Goal: Task Accomplishment & Management: Manage account settings

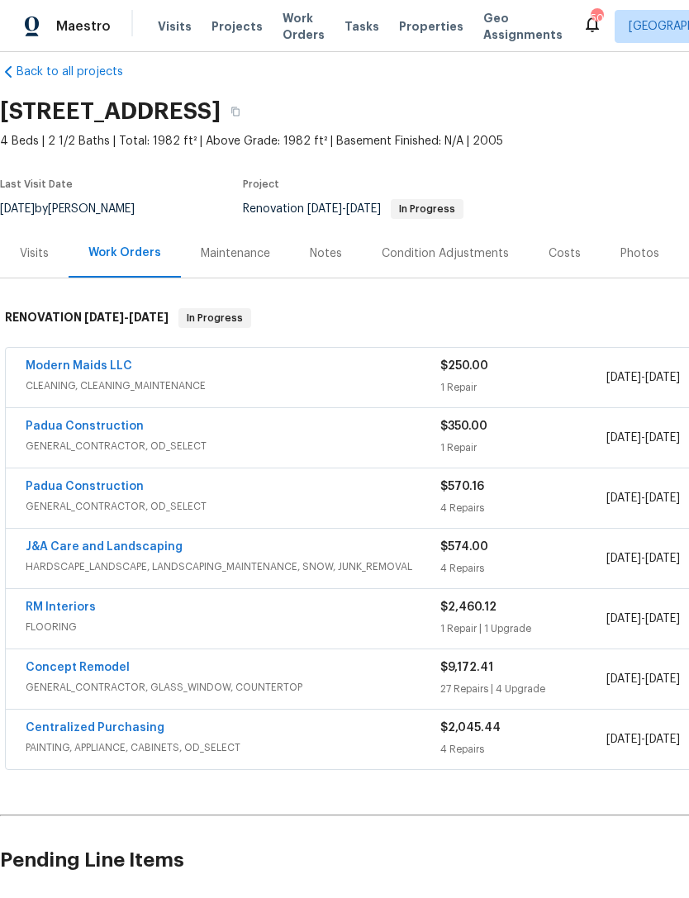
scroll to position [21, 0]
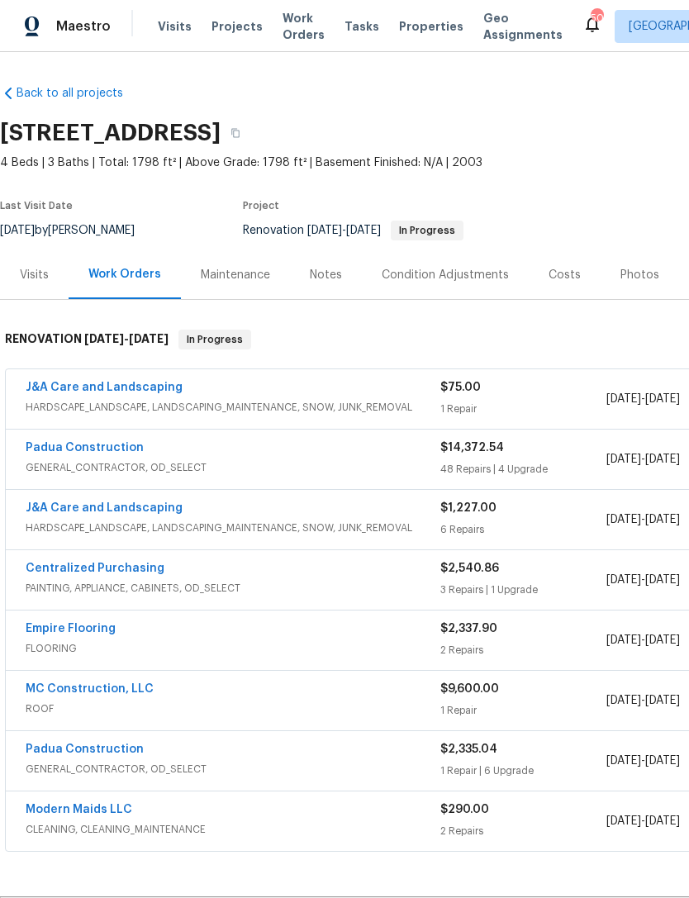
click at [556, 282] on div "Costs" at bounding box center [564, 275] width 32 height 17
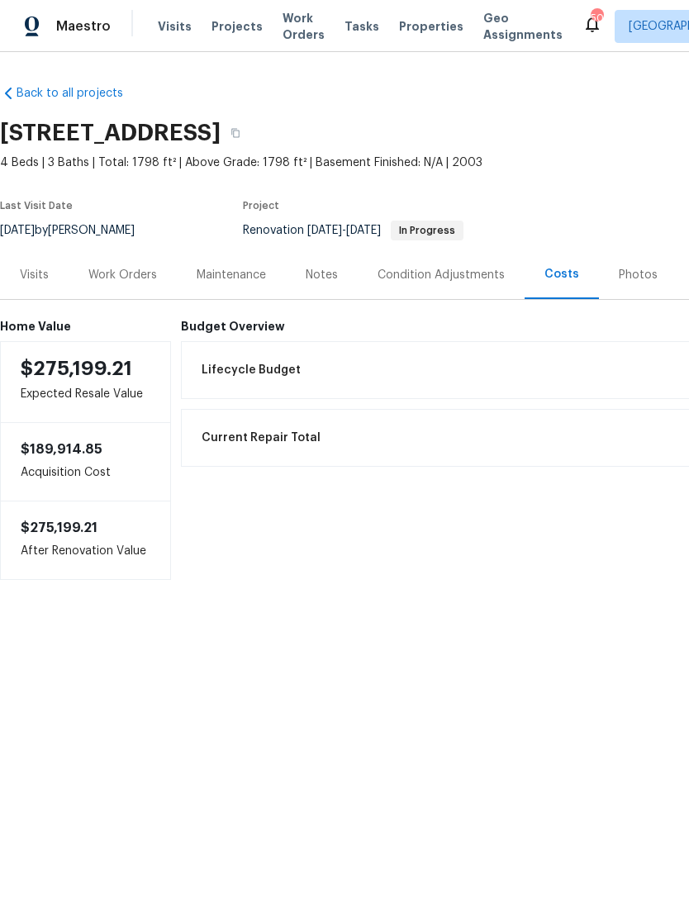
click at [125, 274] on div "Work Orders" at bounding box center [122, 275] width 69 height 17
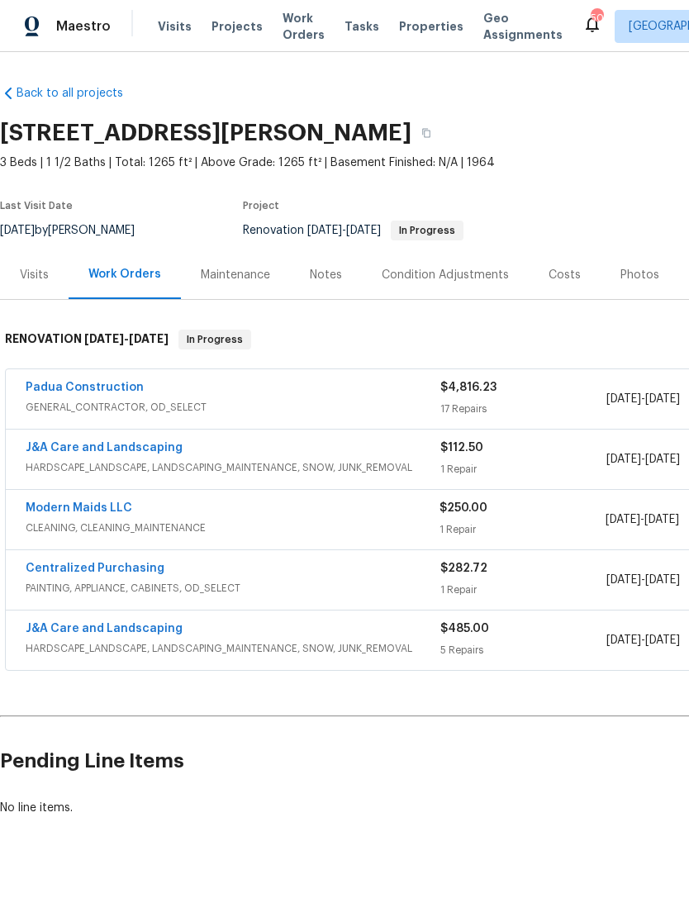
click at [93, 509] on link "Modern Maids LLC" at bounding box center [79, 508] width 107 height 12
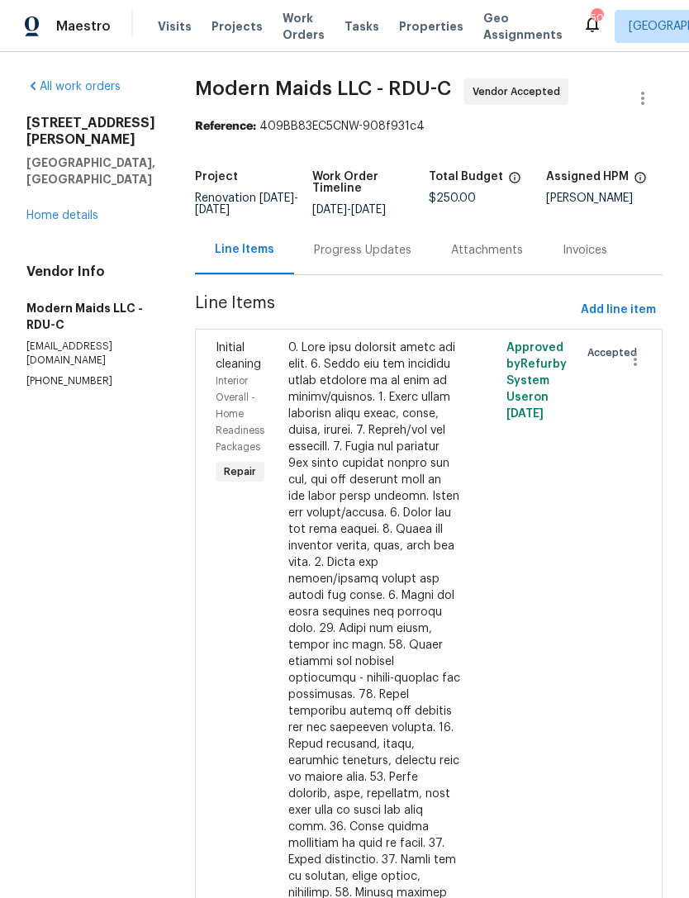
click at [376, 256] on div "Progress Updates" at bounding box center [362, 250] width 97 height 17
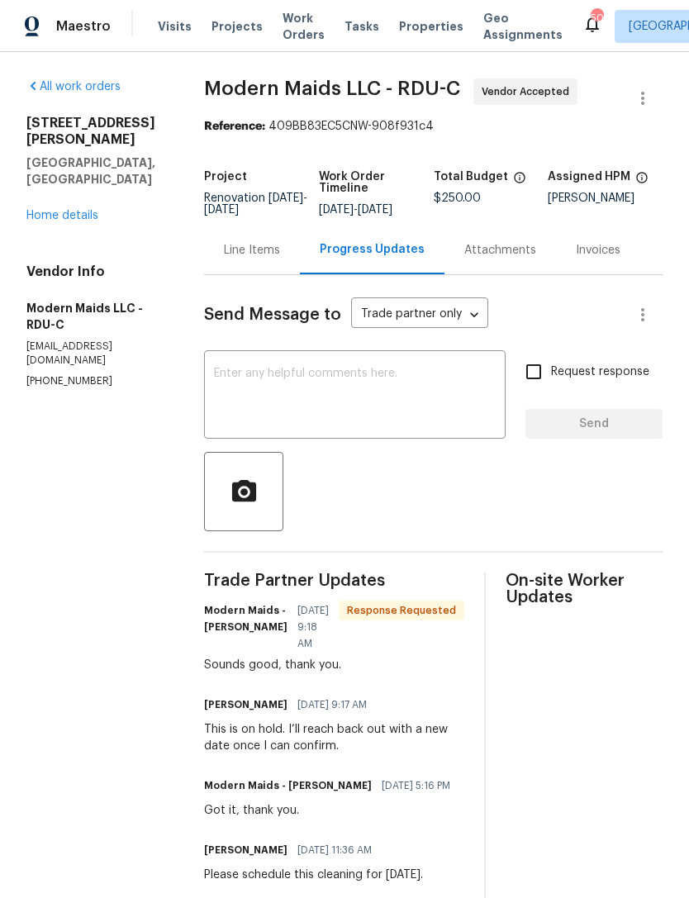
click at [58, 210] on link "Home details" at bounding box center [62, 216] width 72 height 12
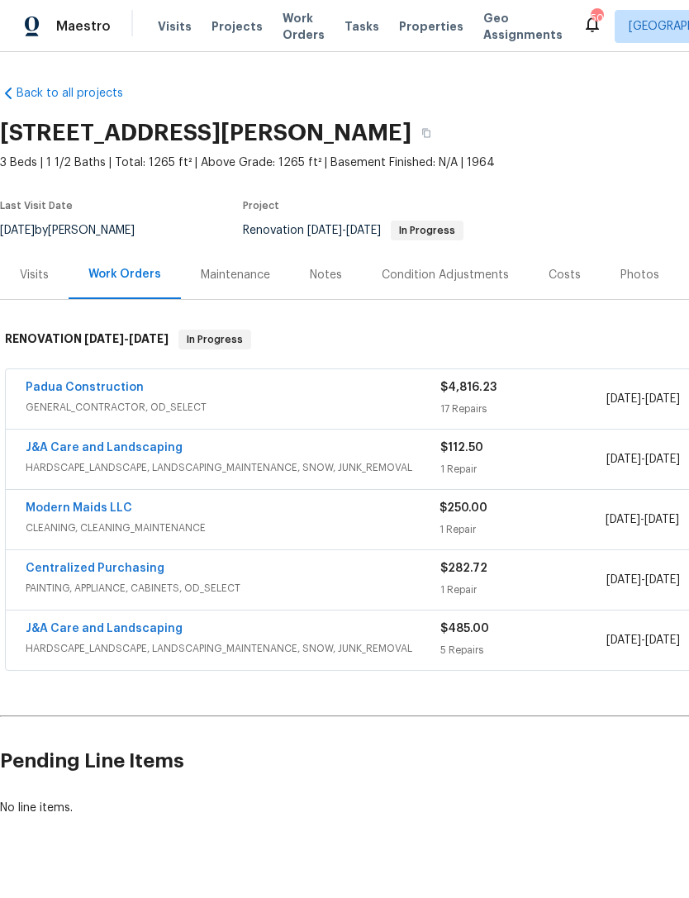
click at [86, 391] on link "Padua Construction" at bounding box center [85, 387] width 118 height 12
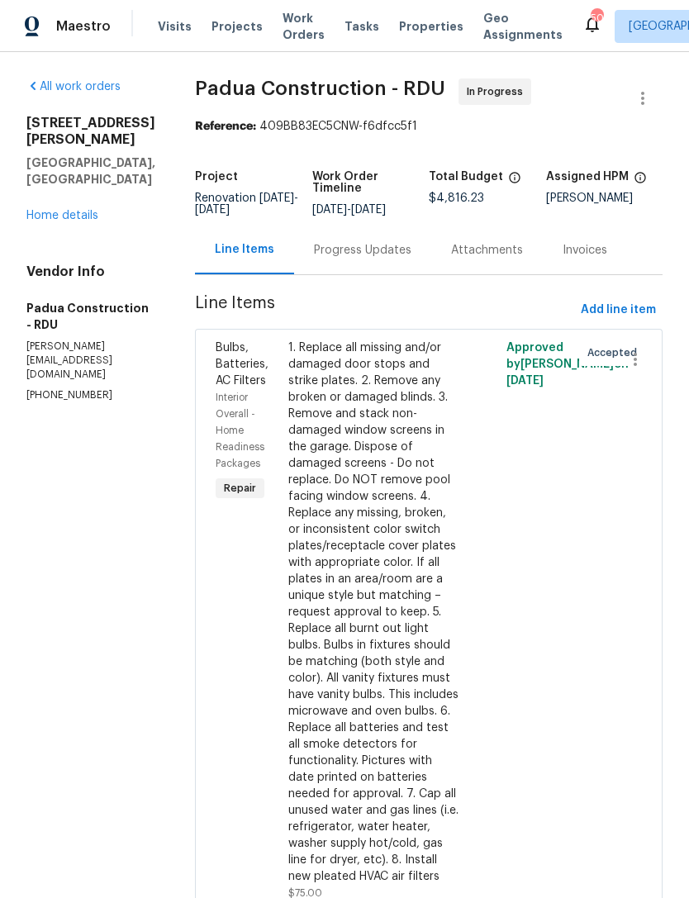
click at [328, 254] on div "Progress Updates" at bounding box center [362, 250] width 97 height 17
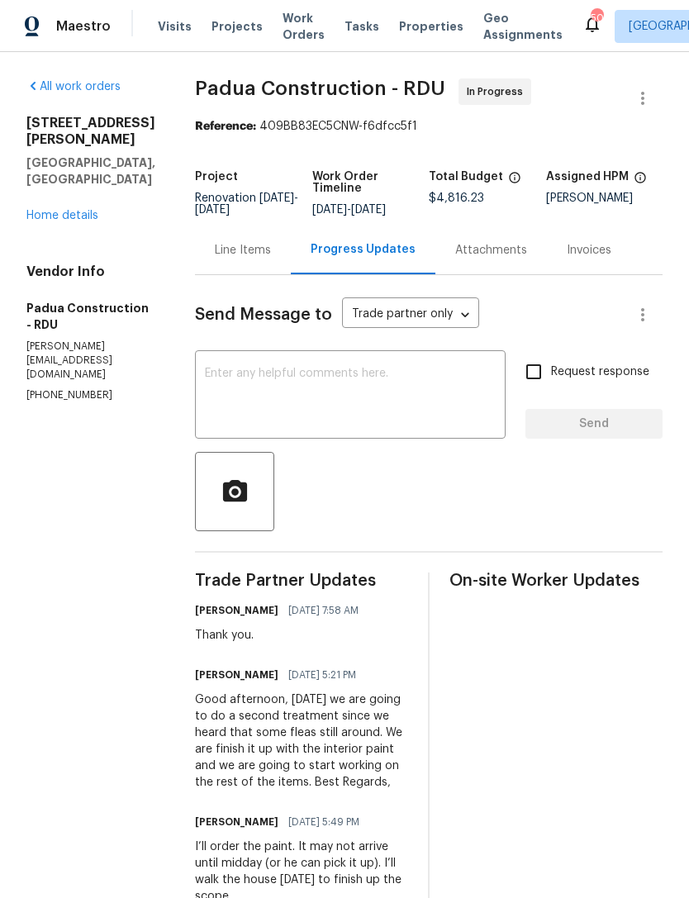
click at [327, 400] on textarea at bounding box center [350, 396] width 291 height 58
click at [45, 221] on link "Home details" at bounding box center [62, 216] width 72 height 12
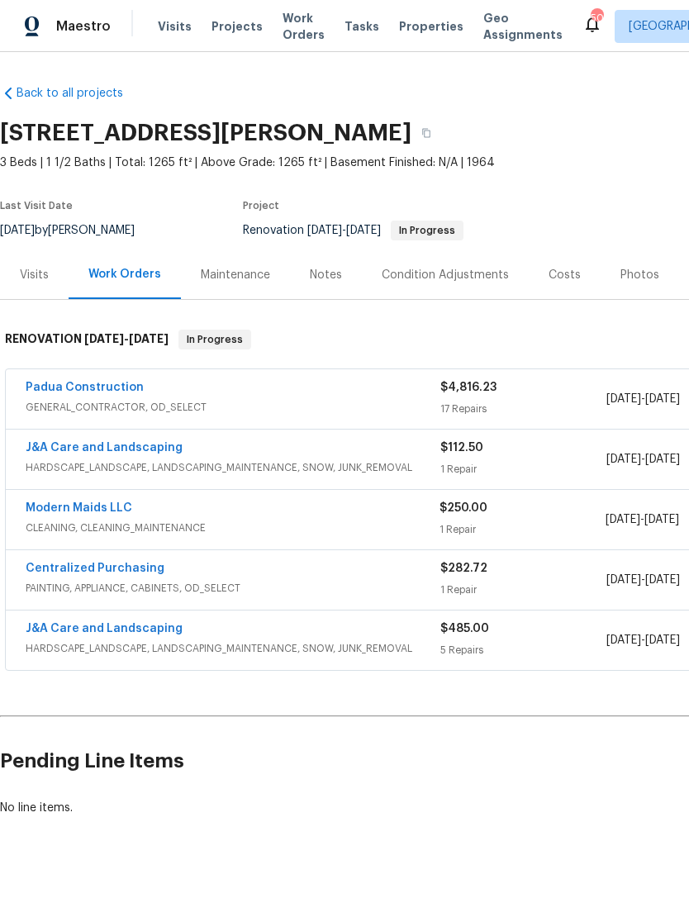
click at [91, 512] on link "Modern Maids LLC" at bounding box center [79, 508] width 107 height 12
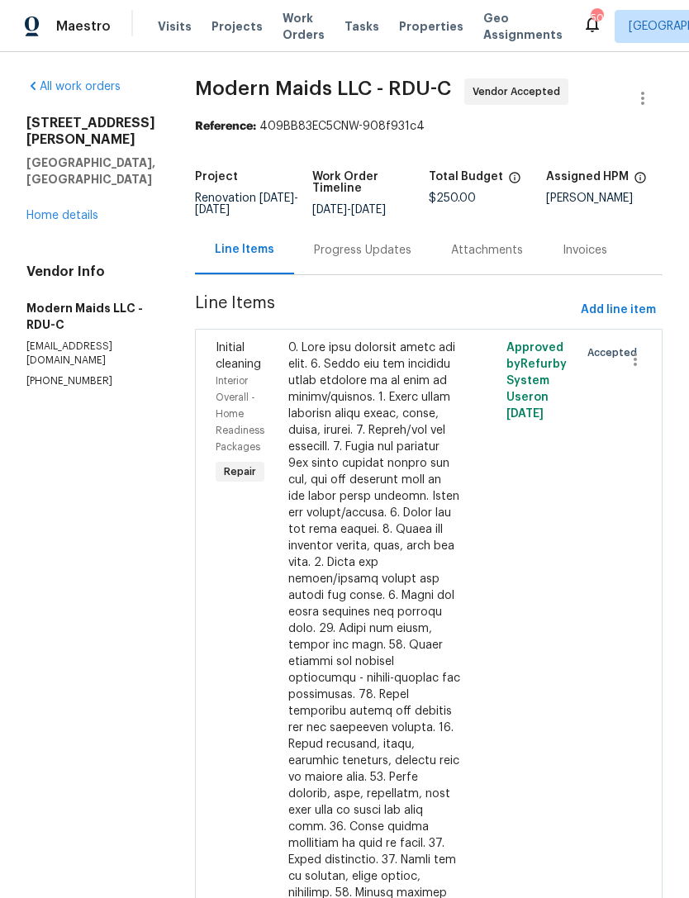
click at [377, 258] on div "Progress Updates" at bounding box center [362, 250] width 97 height 17
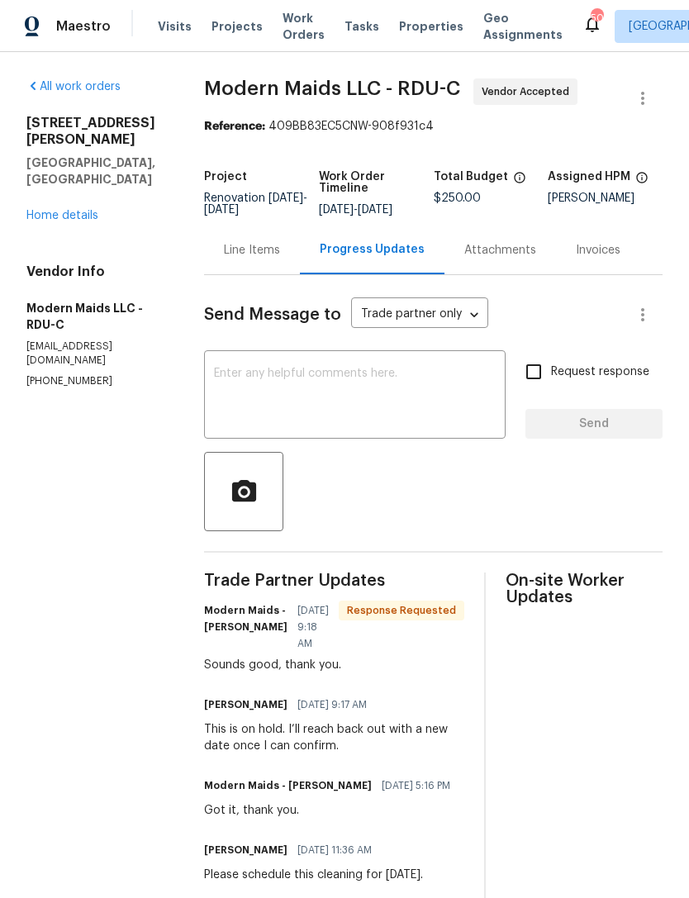
click at [339, 393] on textarea at bounding box center [355, 396] width 282 height 58
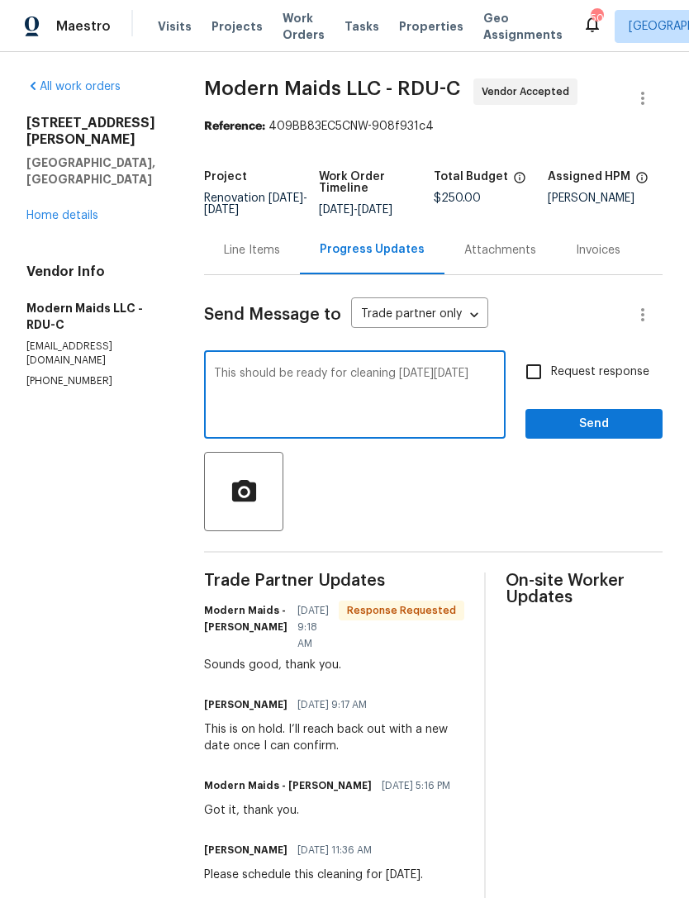
type textarea "This should be ready for cleaning on Monday 8/18"
click at [528, 386] on input "Request response" at bounding box center [533, 371] width 35 height 35
checkbox input "true"
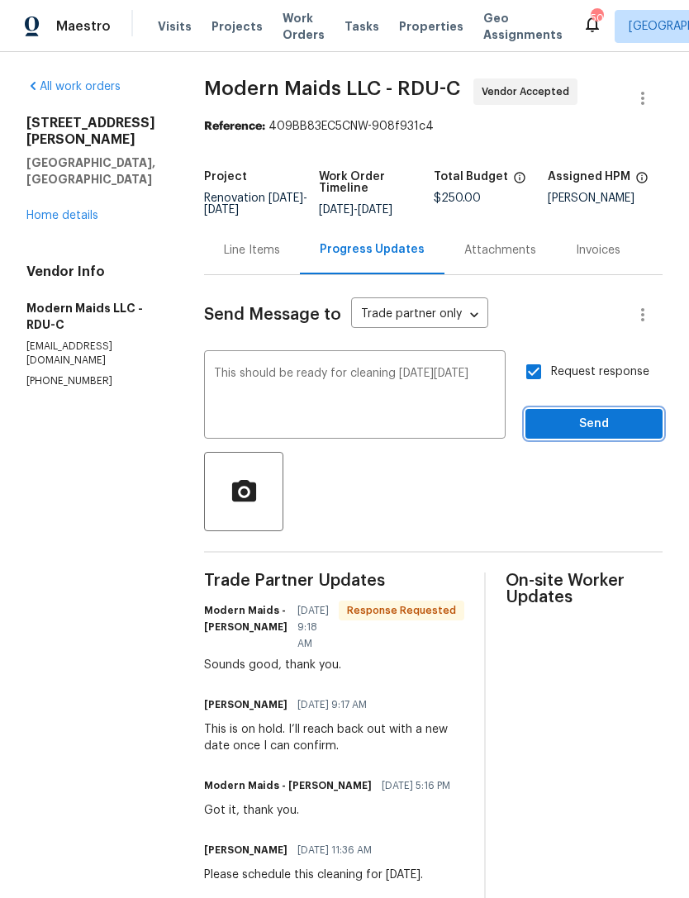
click at [576, 430] on span "Send" at bounding box center [593, 424] width 111 height 21
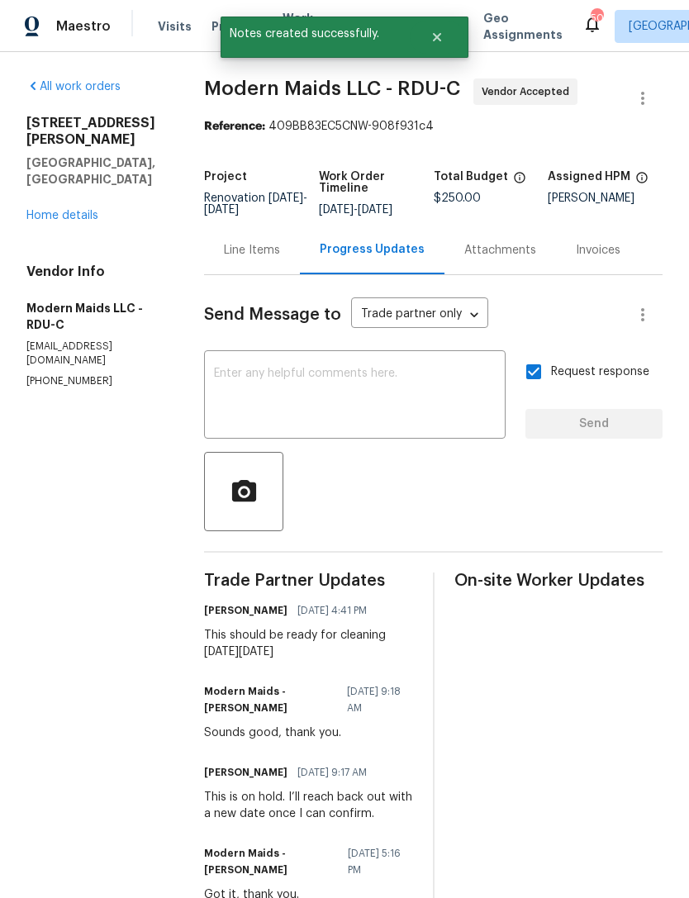
click at [64, 210] on link "Home details" at bounding box center [62, 216] width 72 height 12
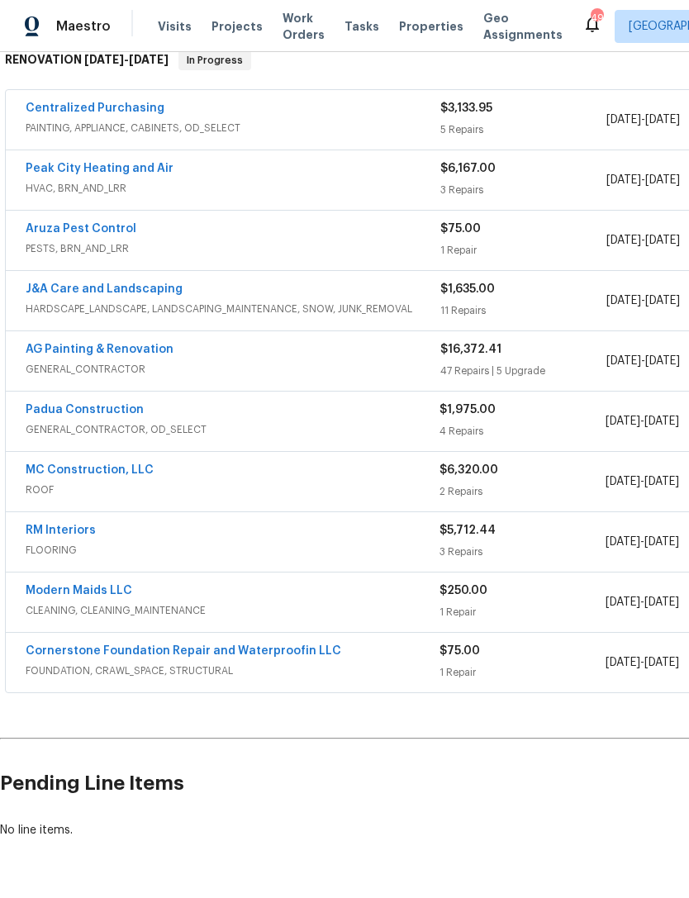
scroll to position [278, 0]
click at [122, 165] on link "Peak City Heating and Air" at bounding box center [100, 169] width 148 height 12
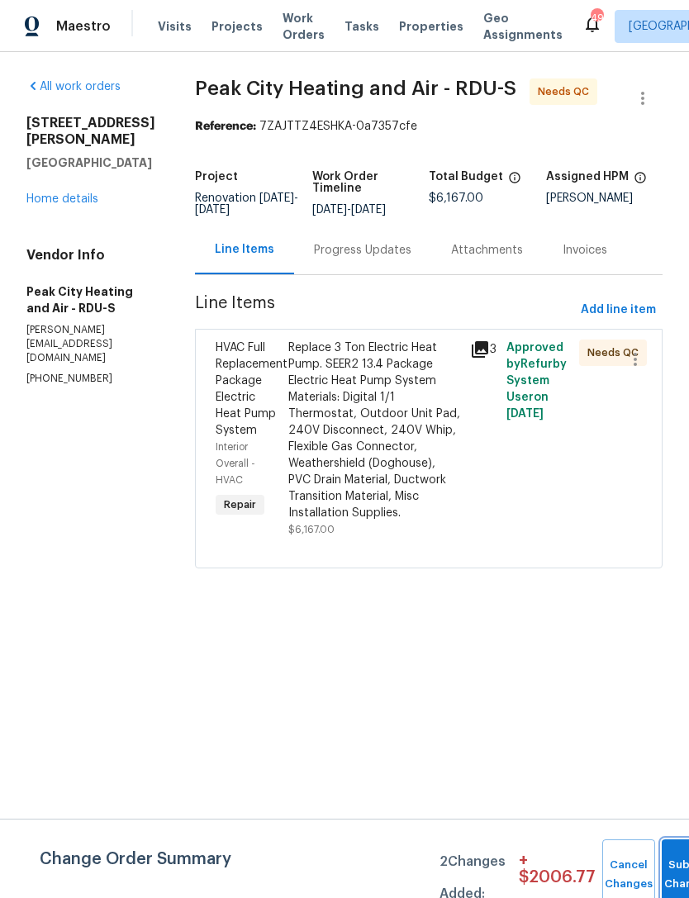
click at [672, 854] on button "Submit Changes" at bounding box center [687, 874] width 53 height 71
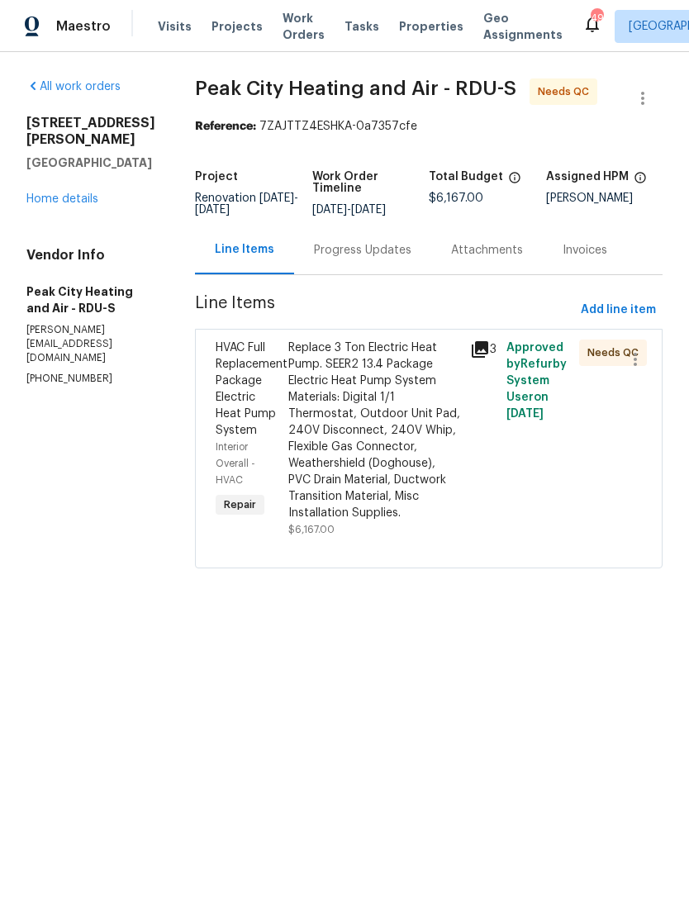
click at [358, 415] on div "Replace 3 Ton Electric Heat Pump. SEER2 13.4 Package Electric Heat Pump System …" at bounding box center [374, 430] width 172 height 182
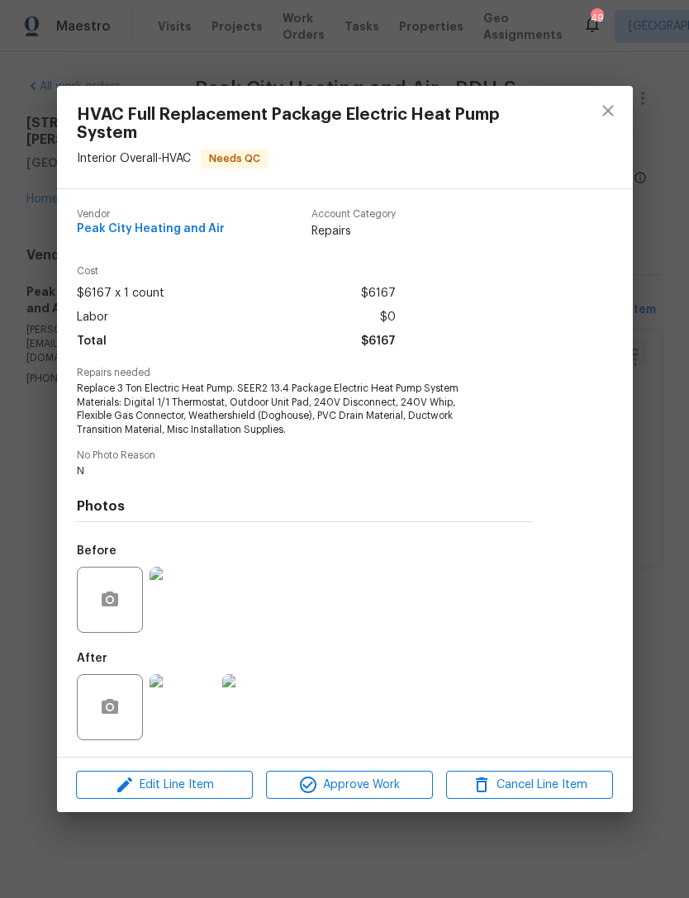
click at [193, 713] on img at bounding box center [182, 707] width 66 height 66
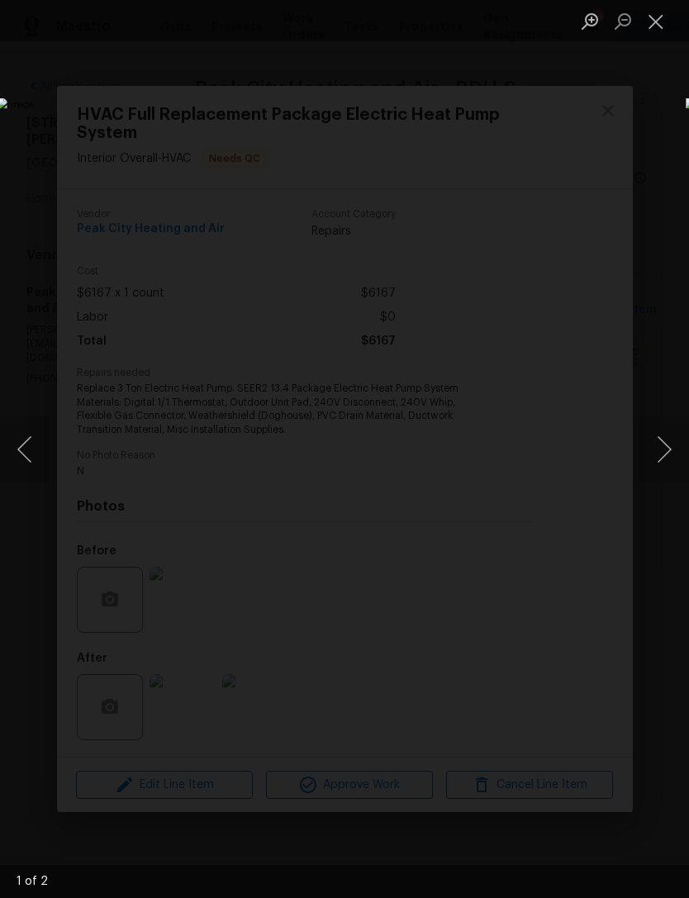
click at [656, 32] on button "Close lightbox" at bounding box center [655, 21] width 33 height 29
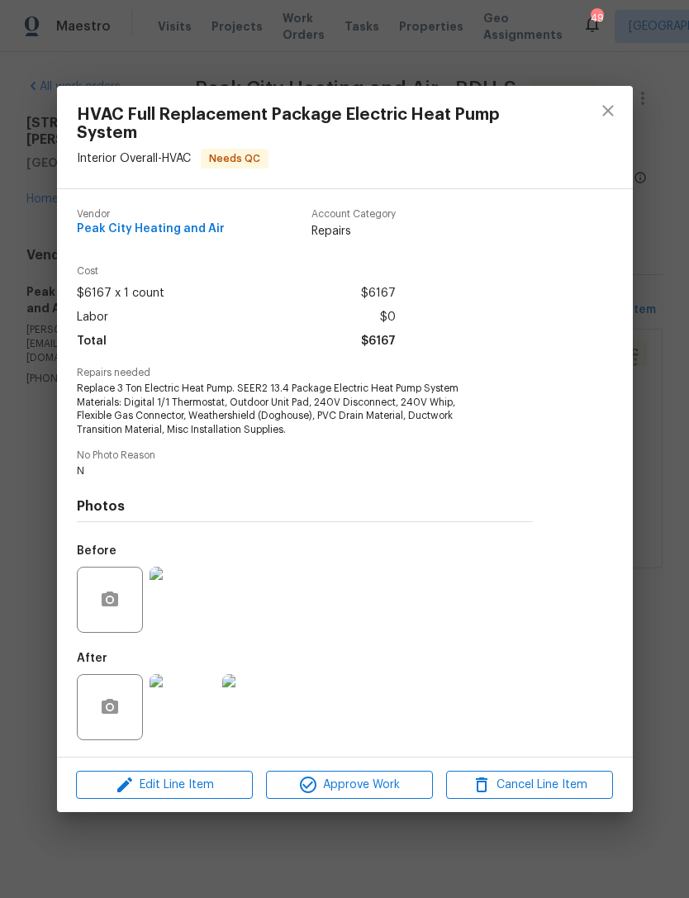
click at [258, 713] on img at bounding box center [255, 707] width 66 height 66
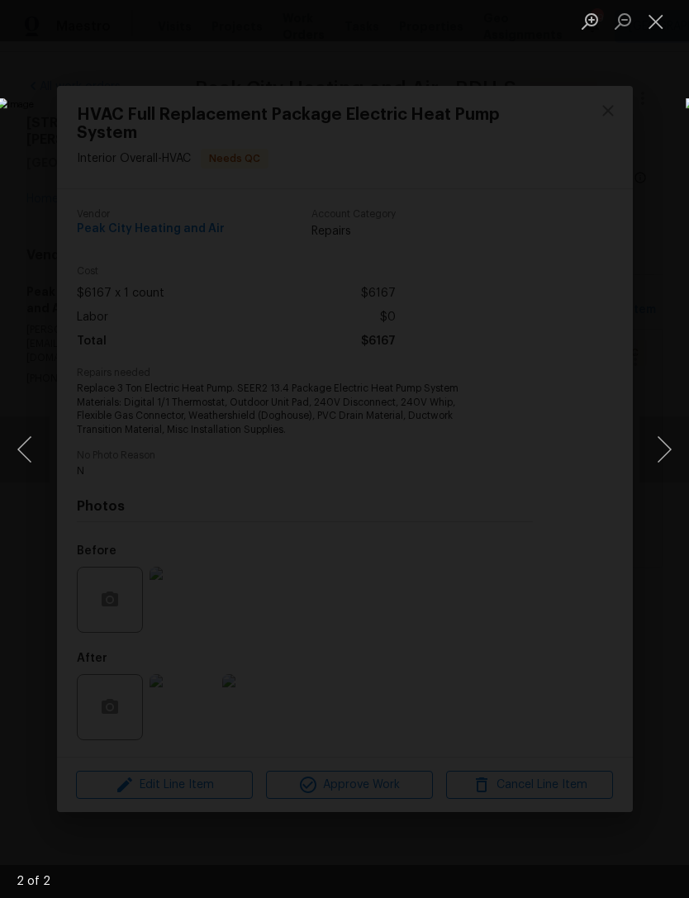
click at [661, 18] on button "Close lightbox" at bounding box center [655, 21] width 33 height 29
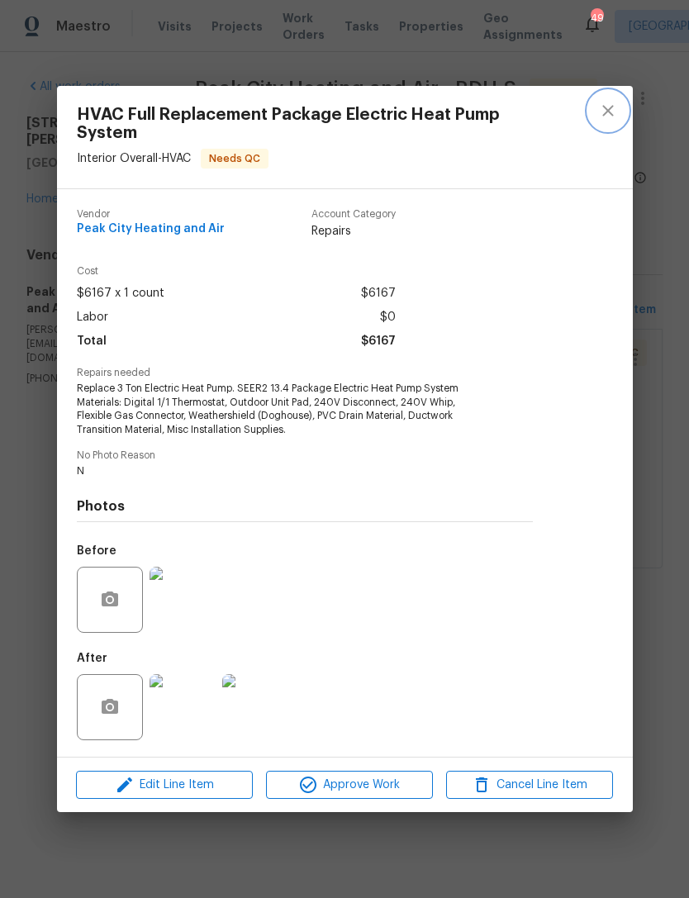
click at [602, 106] on icon "close" at bounding box center [608, 111] width 20 height 20
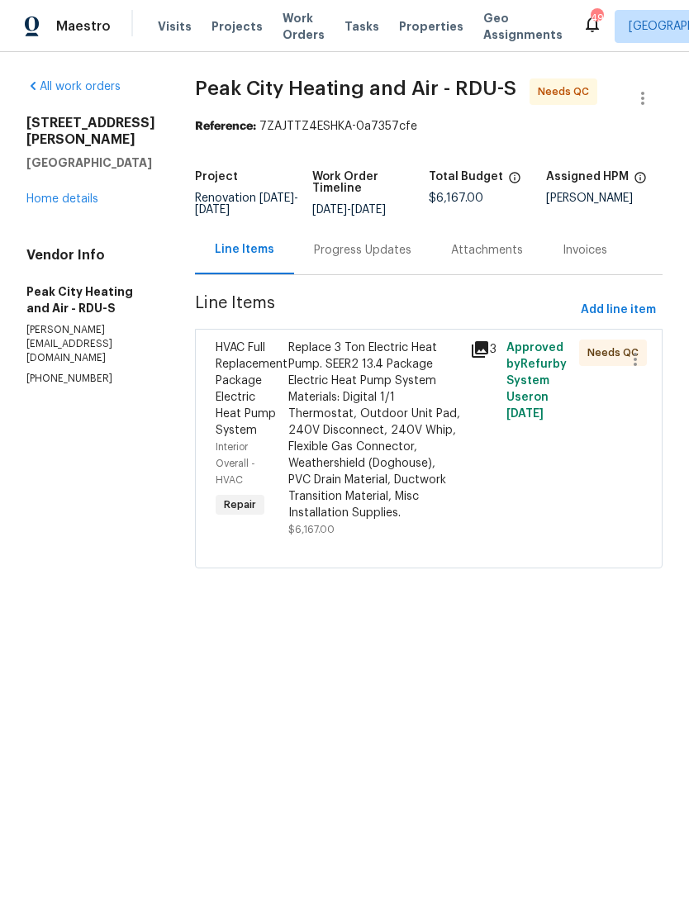
click at [488, 352] on icon at bounding box center [480, 349] width 20 height 20
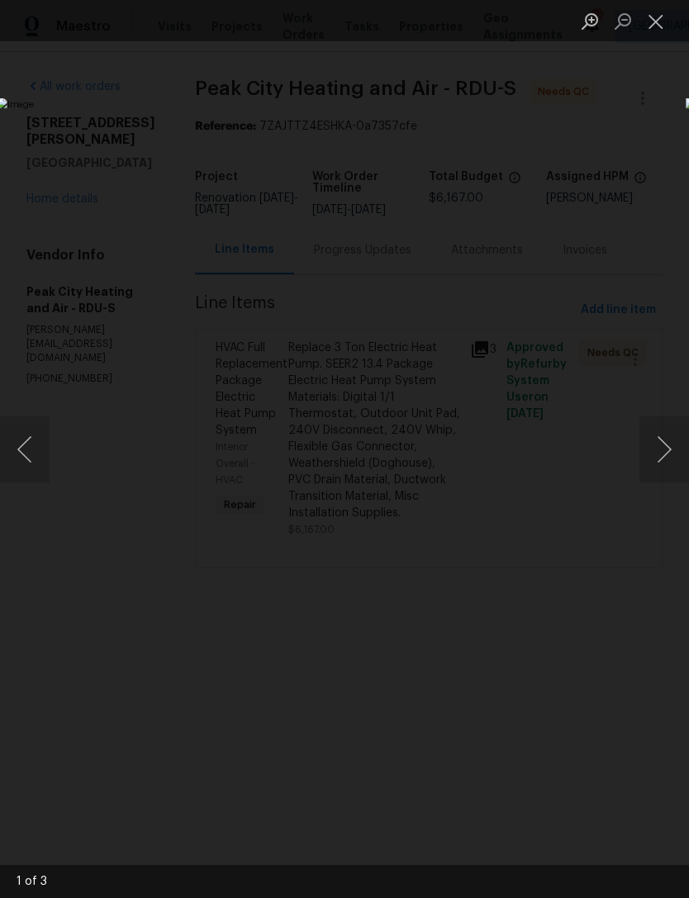
click at [656, 29] on button "Close lightbox" at bounding box center [655, 21] width 33 height 29
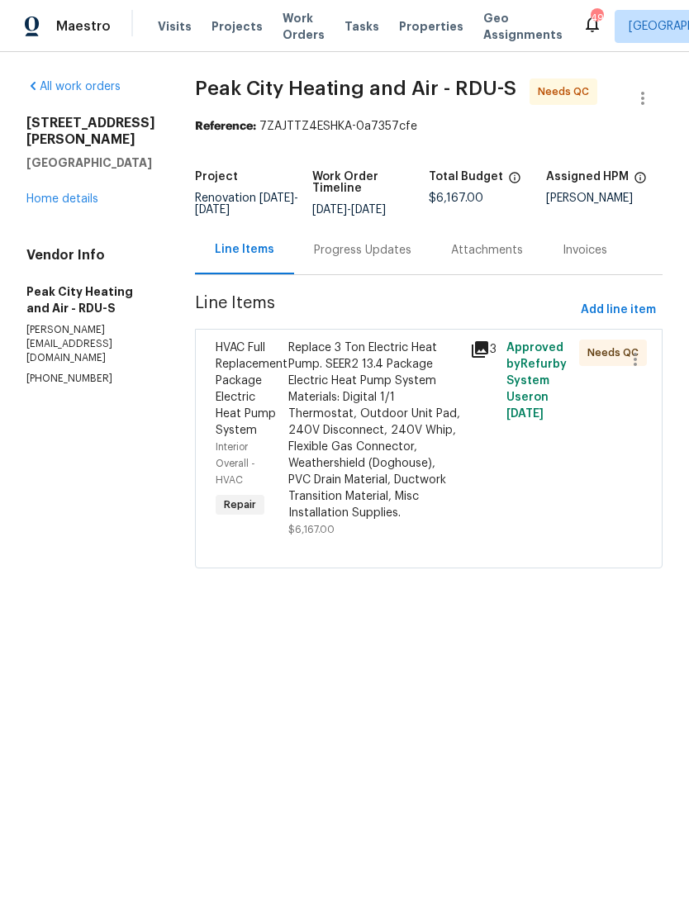
click at [64, 204] on link "Home details" at bounding box center [62, 199] width 72 height 12
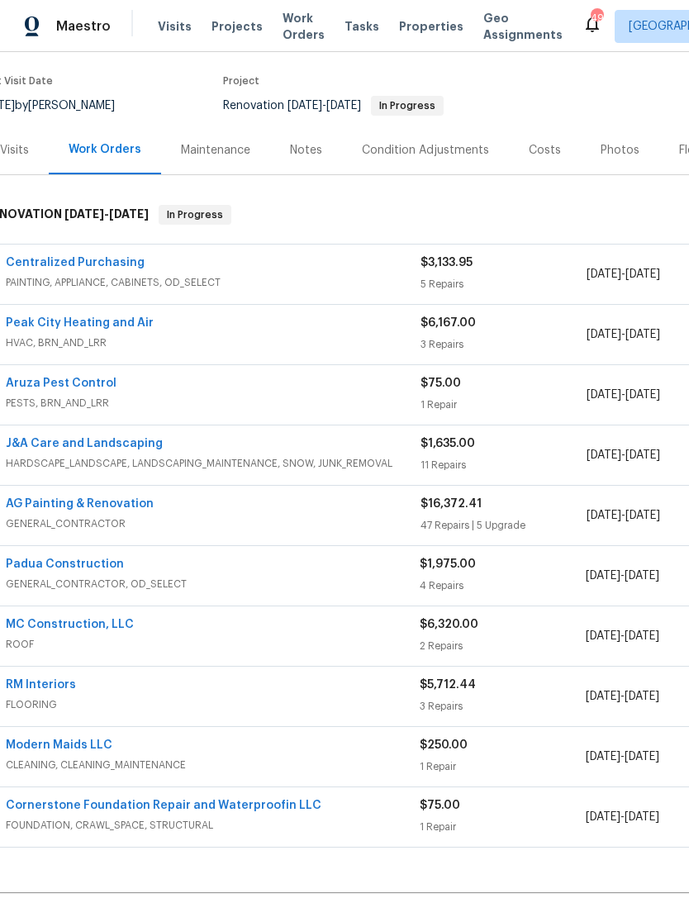
scroll to position [124, 20]
click at [179, 334] on div "Peak City Heating and Air" at bounding box center [213, 325] width 414 height 20
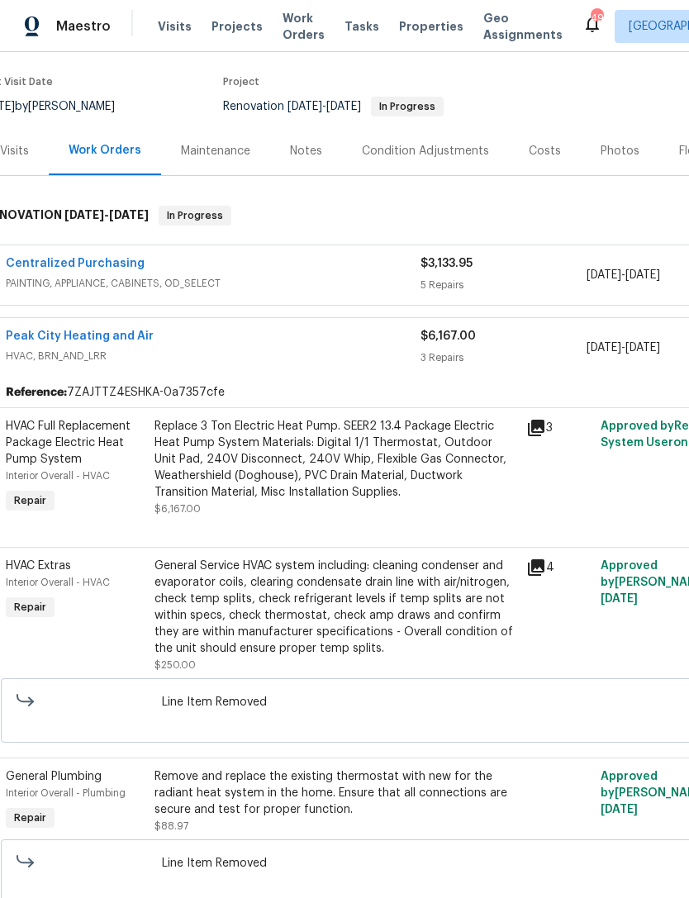
click at [226, 339] on div "Peak City Heating and Air" at bounding box center [213, 338] width 414 height 20
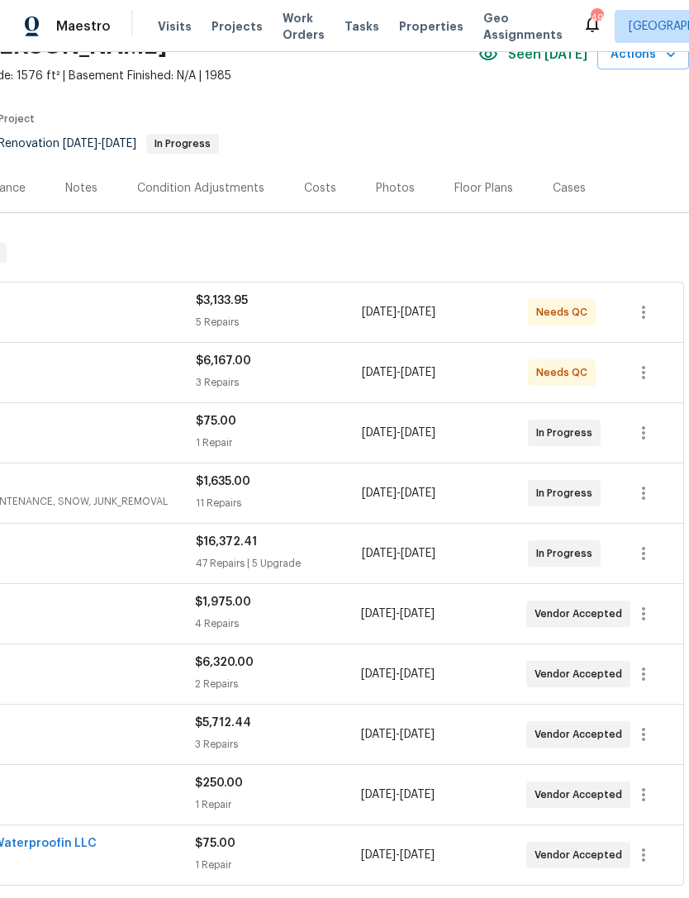
scroll to position [87, 244]
click at [649, 377] on icon "button" at bounding box center [643, 372] width 20 height 20
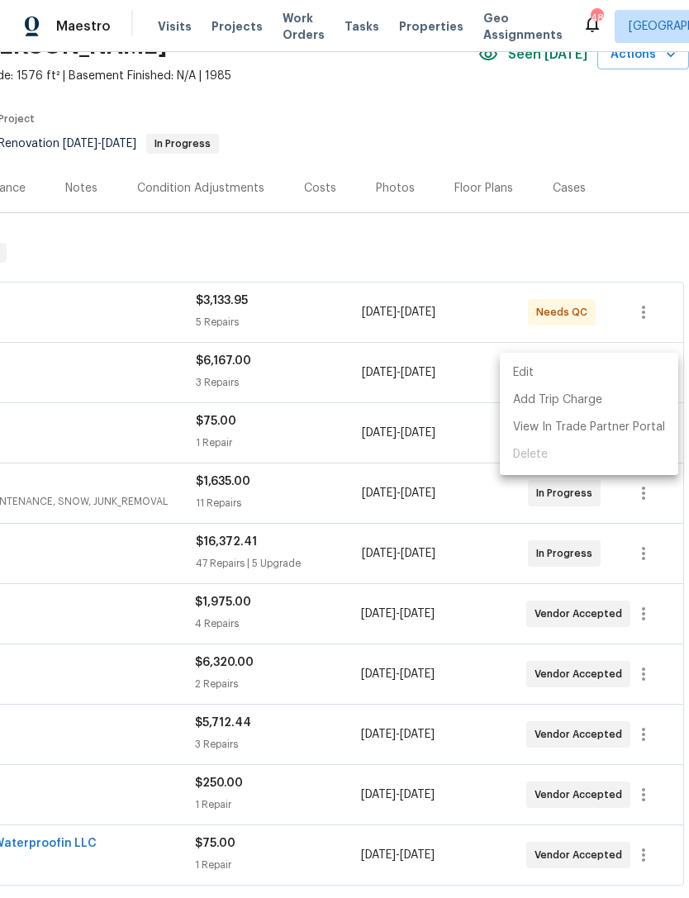
click at [151, 369] on div at bounding box center [344, 449] width 689 height 898
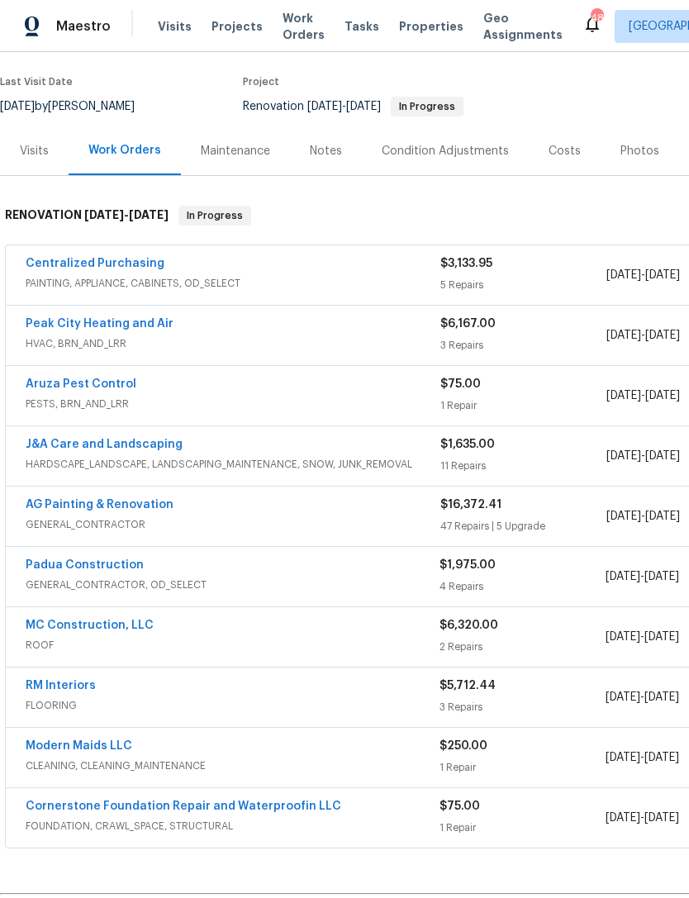
scroll to position [124, 0]
click at [148, 323] on link "Peak City Heating and Air" at bounding box center [100, 324] width 148 height 12
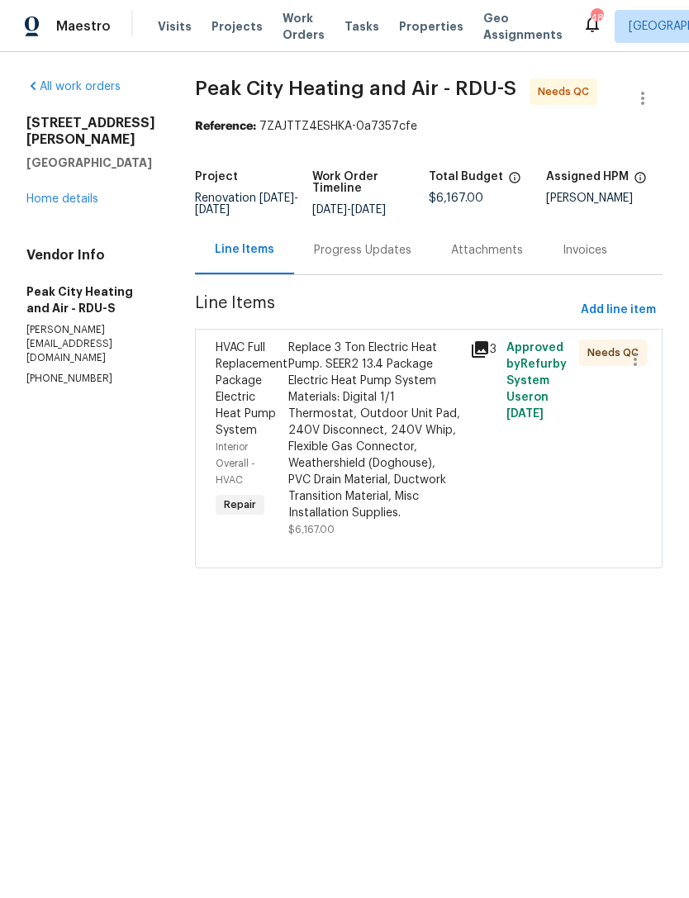
click at [386, 459] on div "Replace 3 Ton Electric Heat Pump. SEER2 13.4 Package Electric Heat Pump System …" at bounding box center [374, 430] width 172 height 182
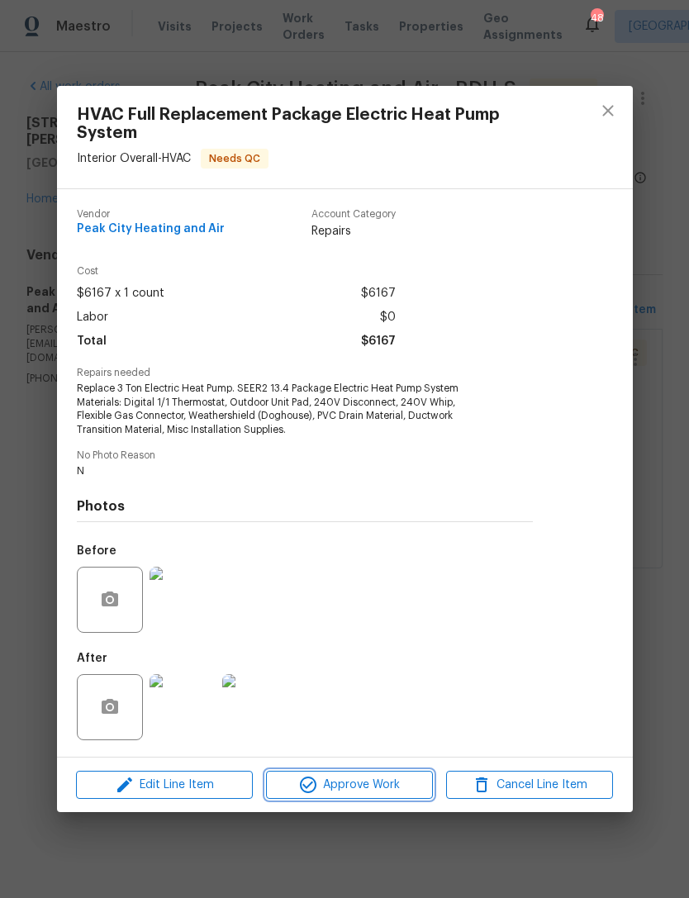
click at [370, 775] on button "Approve Work" at bounding box center [349, 784] width 167 height 29
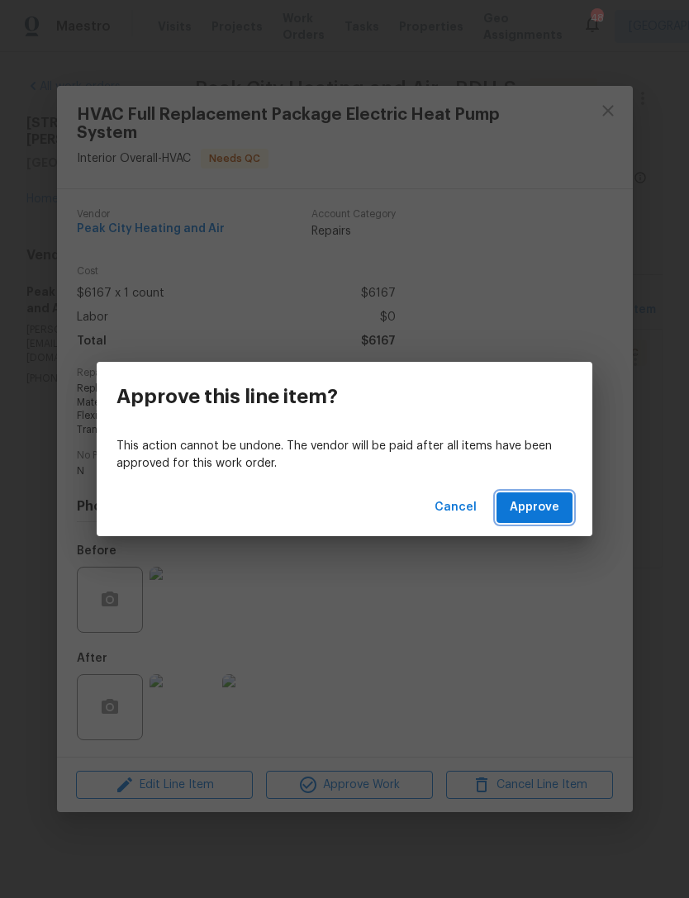
click at [547, 509] on span "Approve" at bounding box center [534, 507] width 50 height 21
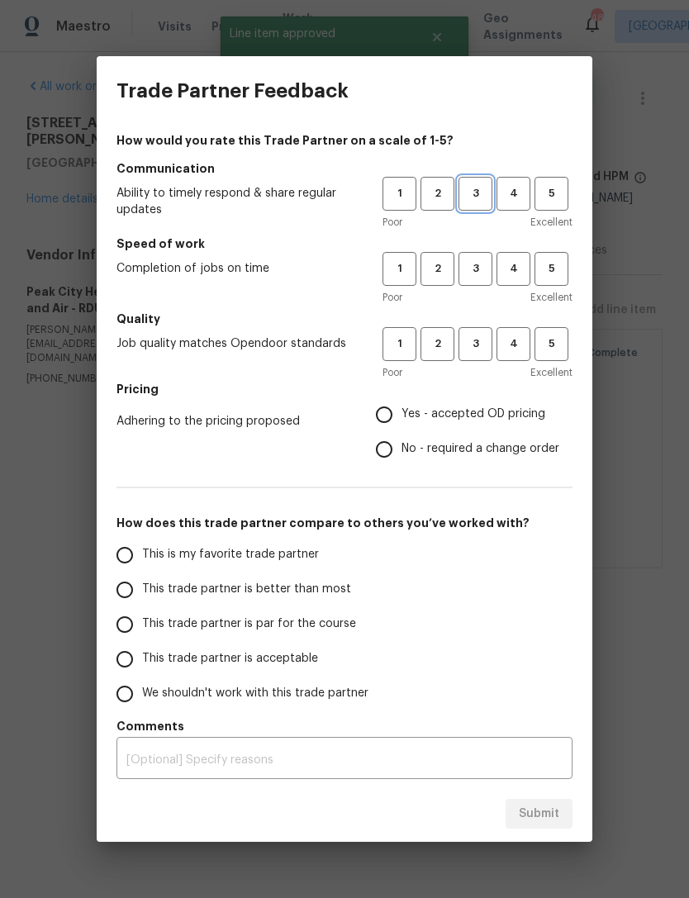
click at [482, 194] on span "3" at bounding box center [475, 193] width 31 height 19
click at [481, 252] on button "3" at bounding box center [475, 269] width 34 height 34
click at [471, 344] on span "3" at bounding box center [475, 343] width 31 height 19
click at [414, 407] on span "Yes - accepted OD pricing" at bounding box center [473, 413] width 144 height 17
click at [401, 407] on input "Yes - accepted OD pricing" at bounding box center [384, 414] width 35 height 35
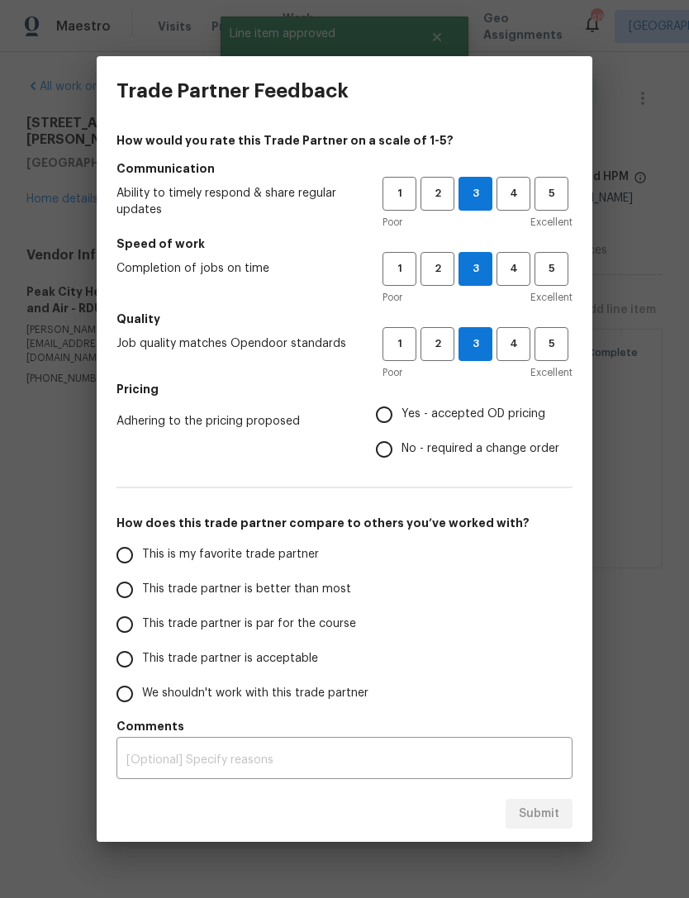
radio input "true"
click at [213, 656] on span "This trade partner is acceptable" at bounding box center [230, 658] width 176 height 17
click at [142, 656] on input "This trade partner is acceptable" at bounding box center [124, 659] width 35 height 35
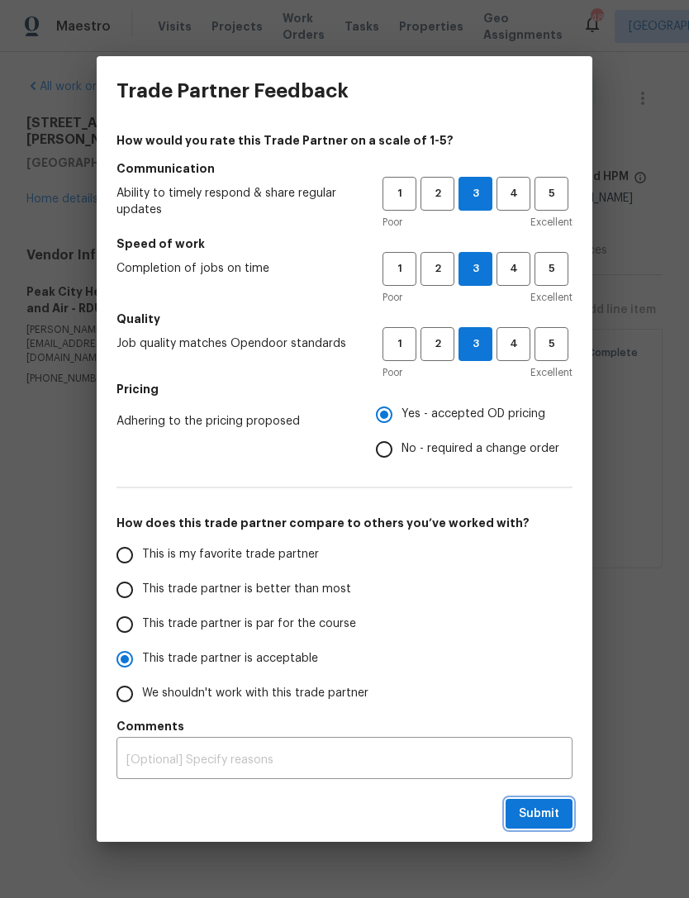
click at [534, 813] on span "Submit" at bounding box center [539, 813] width 40 height 21
radio input "true"
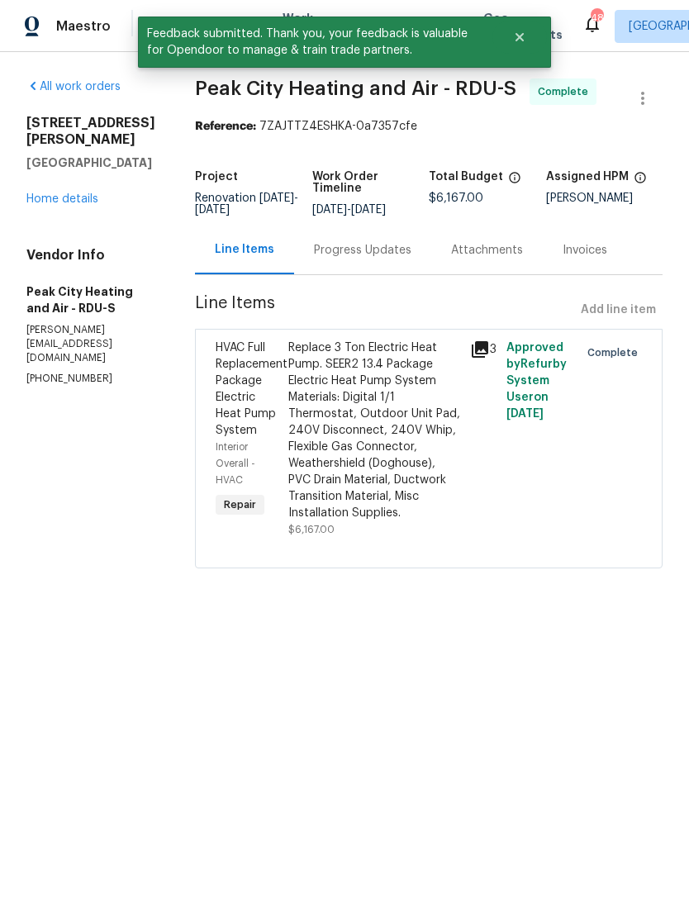
click at [68, 202] on link "Home details" at bounding box center [62, 199] width 72 height 12
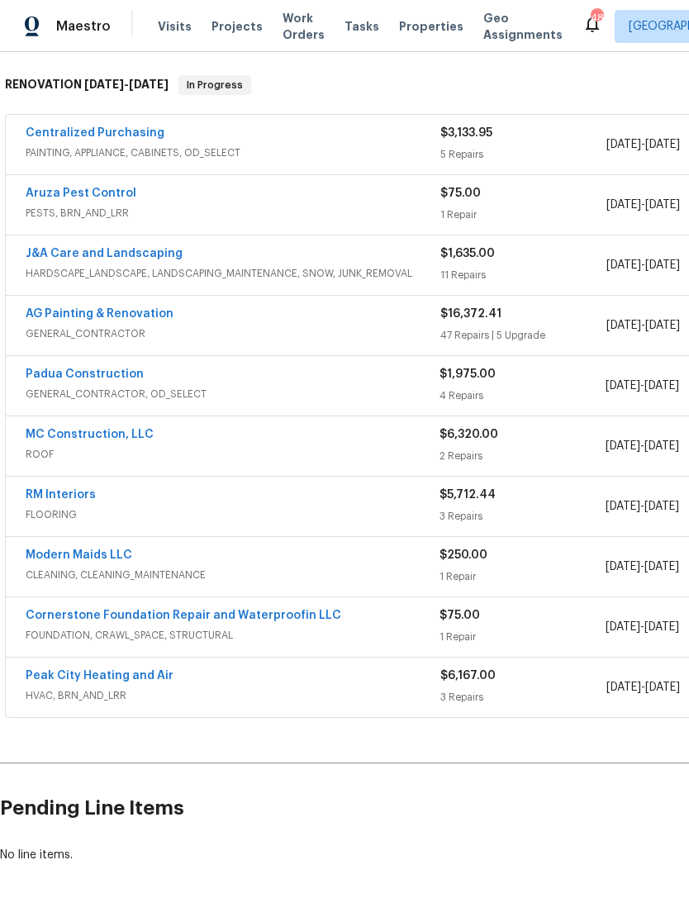
scroll to position [253, 0]
click at [90, 194] on link "Aruza Pest Control" at bounding box center [81, 194] width 111 height 12
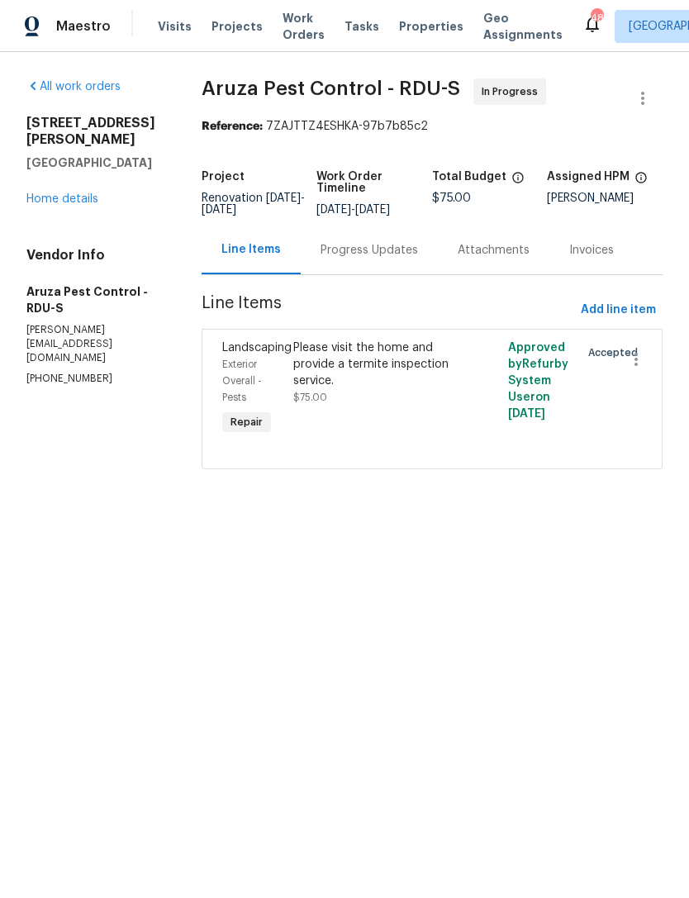
click at [370, 257] on div "Progress Updates" at bounding box center [368, 250] width 97 height 17
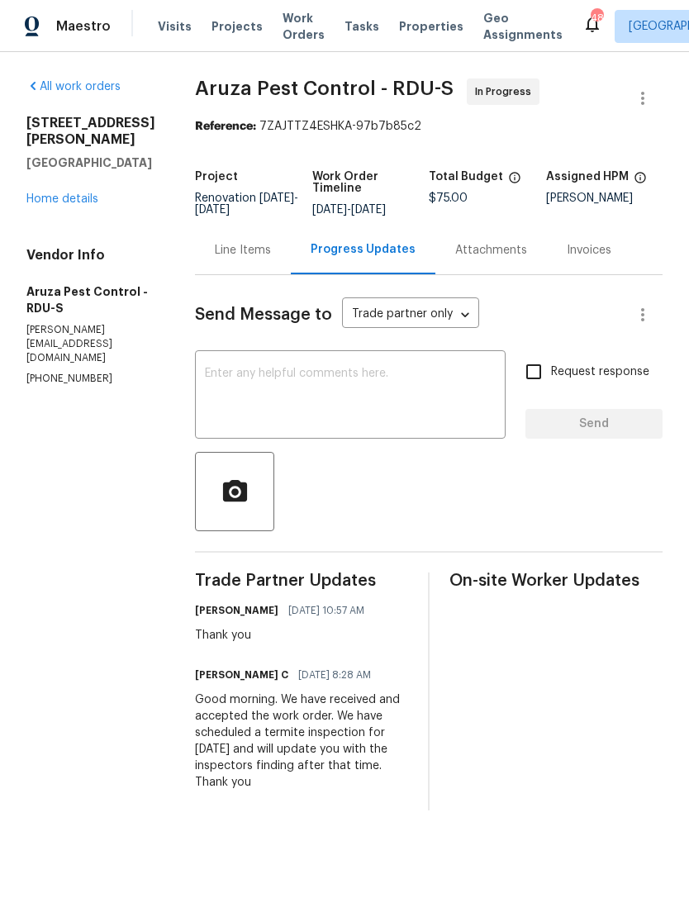
click at [73, 201] on link "Home details" at bounding box center [62, 199] width 72 height 12
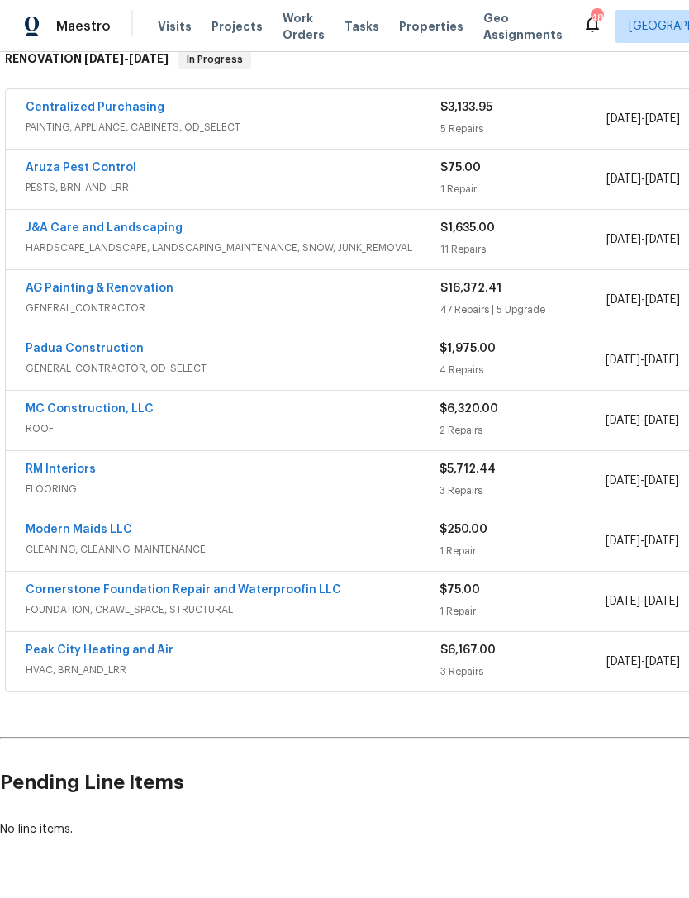
scroll to position [278, 0]
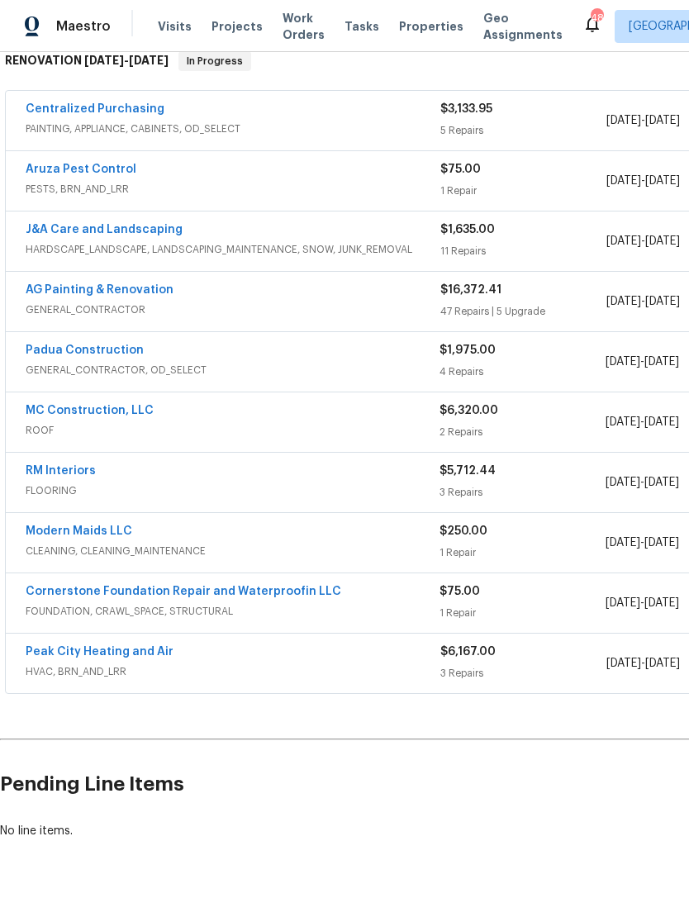
click at [259, 586] on link "Cornerstone Foundation Repair and Waterproofin LLC" at bounding box center [183, 591] width 315 height 12
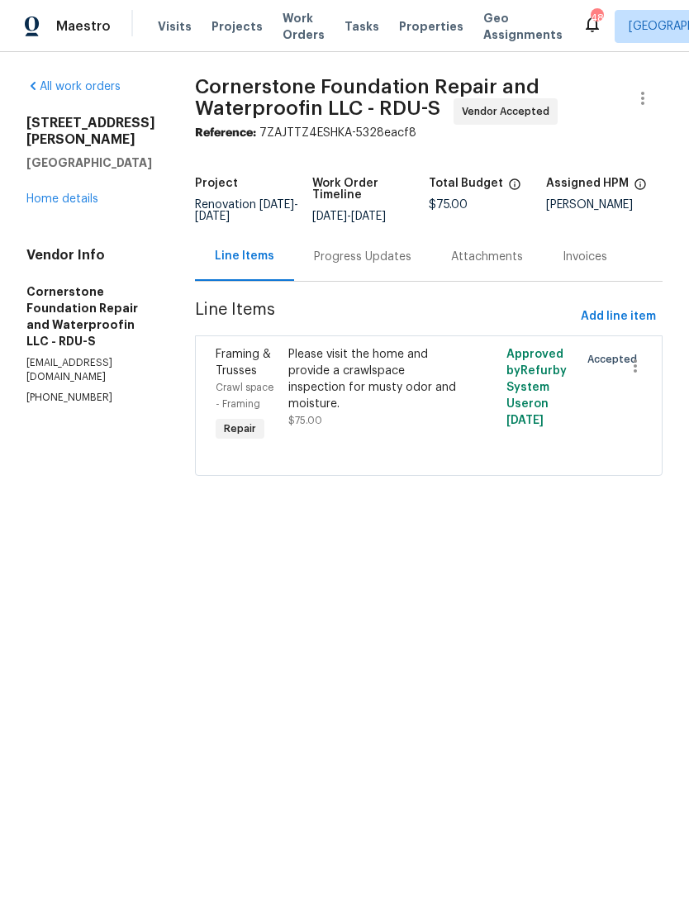
click at [356, 263] on div "Progress Updates" at bounding box center [362, 257] width 97 height 17
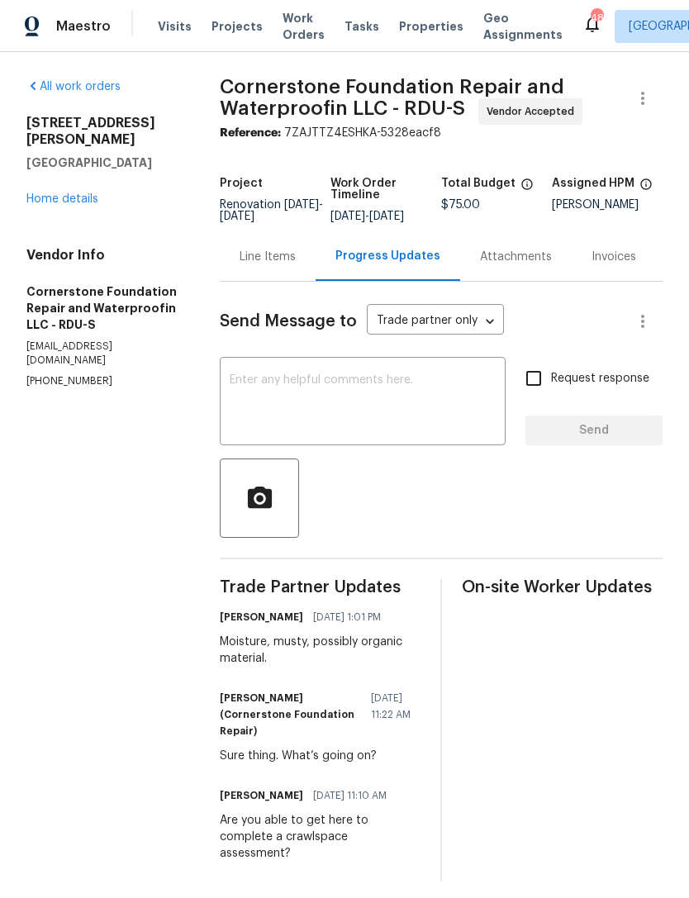
scroll to position [5, 0]
click at [322, 397] on textarea at bounding box center [363, 403] width 266 height 58
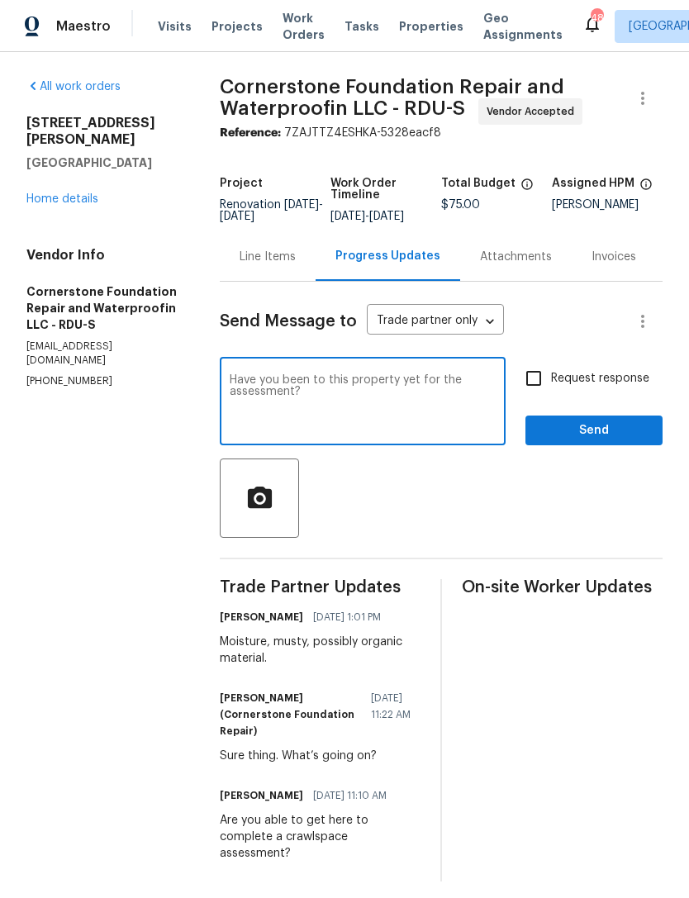
type textarea "Have you been to this property yet for the assessment?"
click at [536, 384] on input "Request response" at bounding box center [533, 378] width 35 height 35
checkbox input "true"
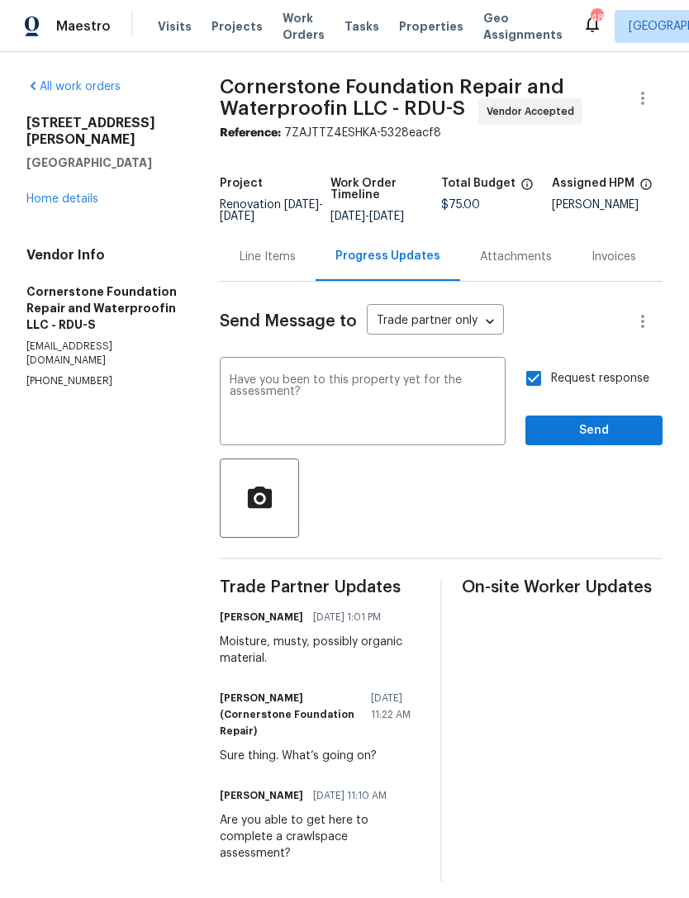
scroll to position [0, 0]
click at [552, 441] on span "Send" at bounding box center [593, 430] width 111 height 21
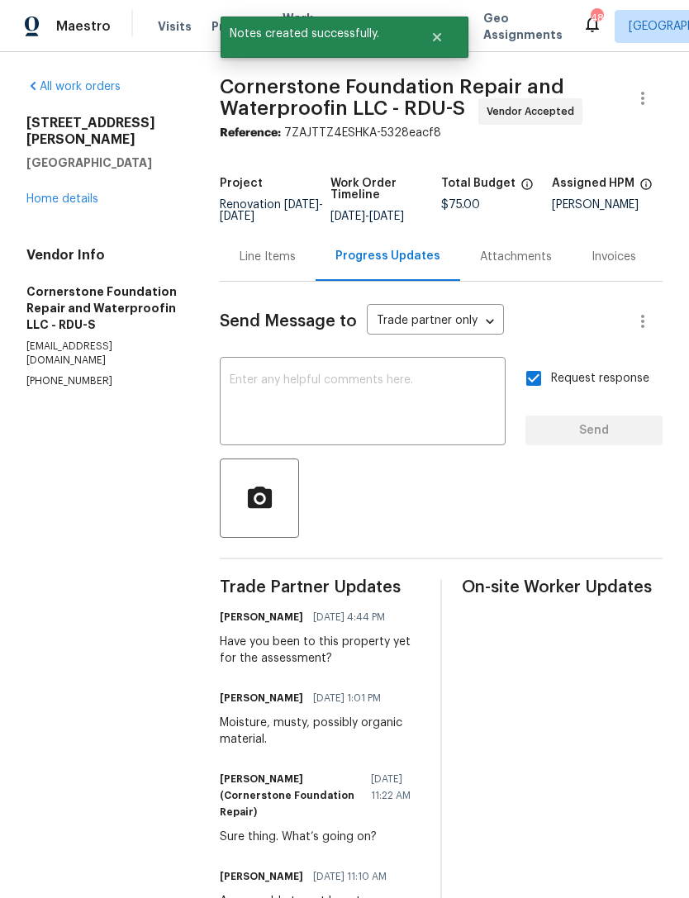
click at [59, 193] on link "Home details" at bounding box center [62, 199] width 72 height 12
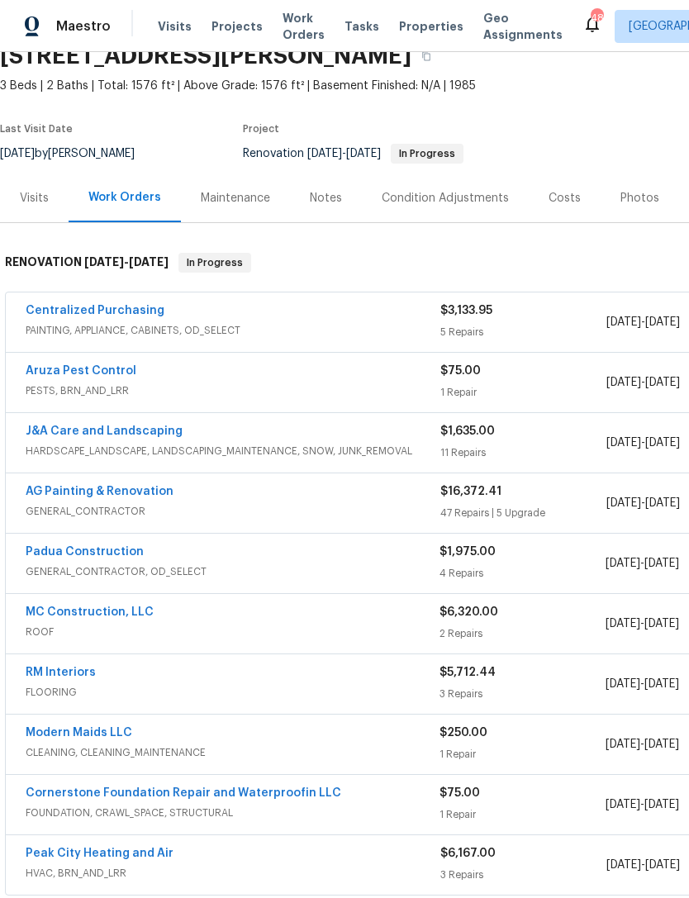
scroll to position [78, 0]
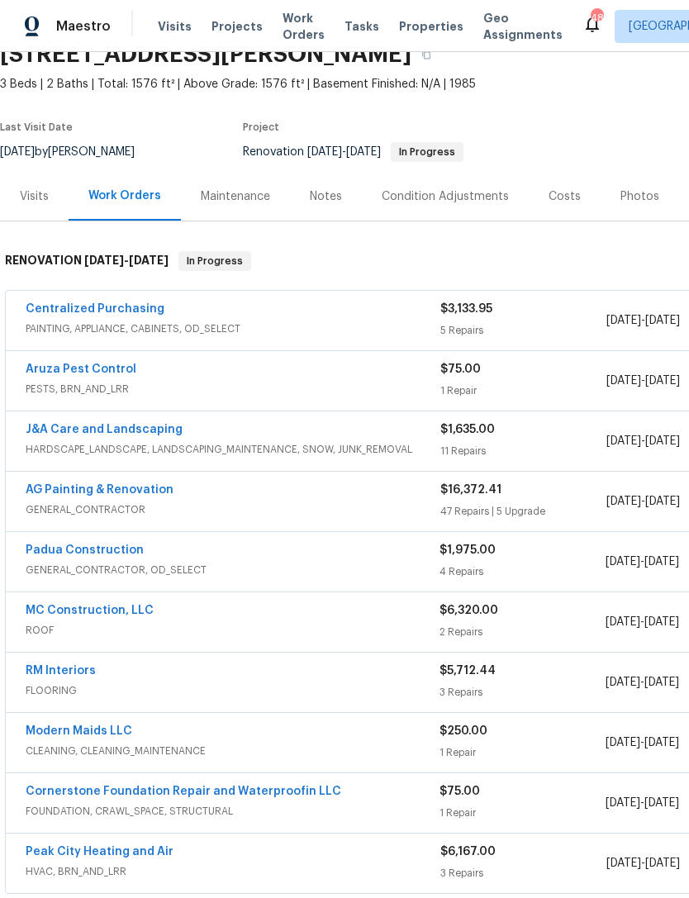
click at [93, 373] on link "Aruza Pest Control" at bounding box center [81, 369] width 111 height 12
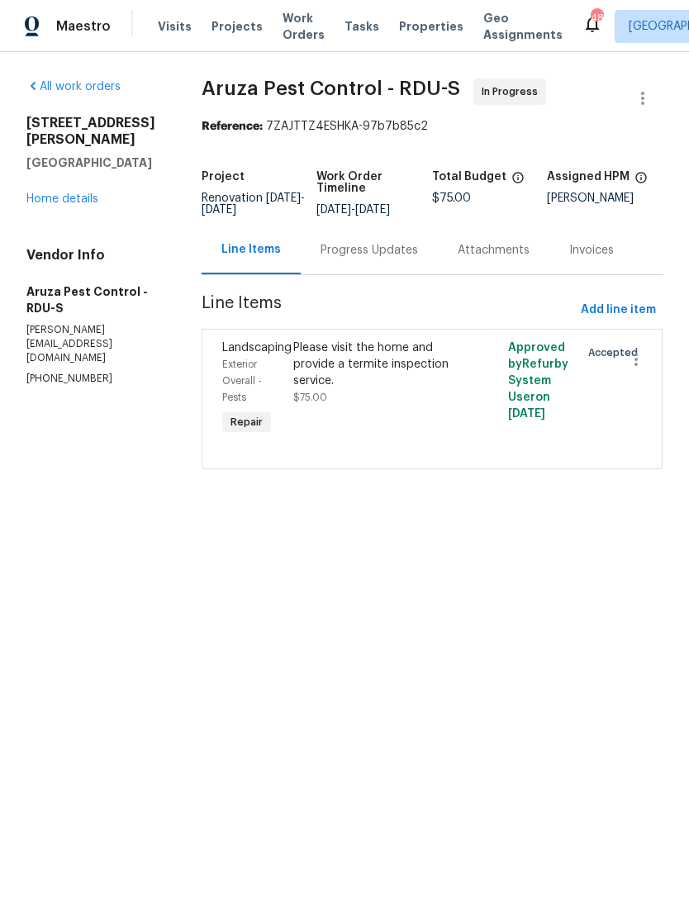
click at [50, 201] on link "Home details" at bounding box center [62, 199] width 72 height 12
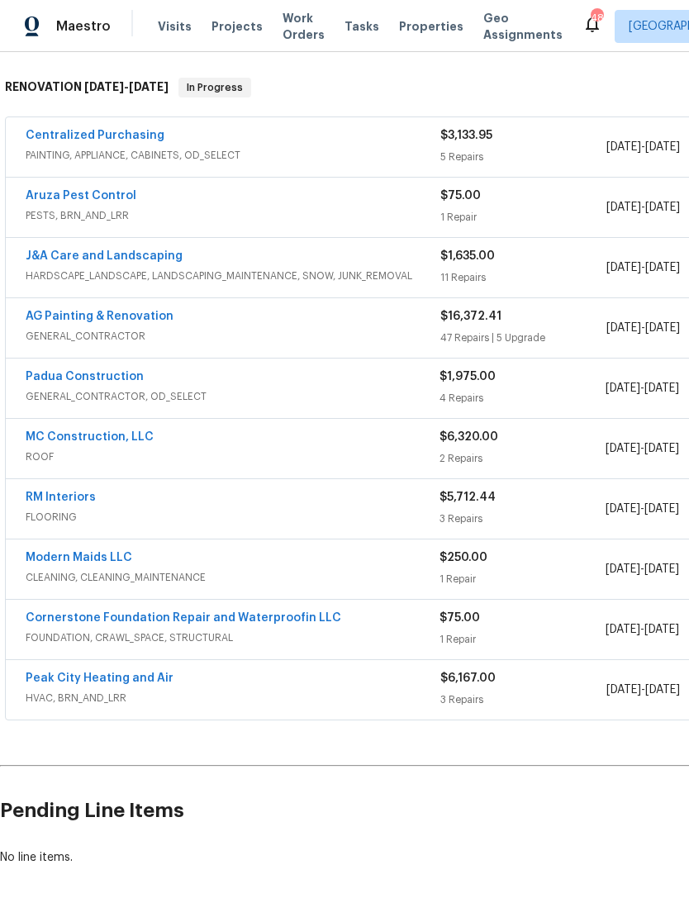
scroll to position [252, 0]
click at [135, 257] on link "J&A Care and Landscaping" at bounding box center [104, 256] width 157 height 12
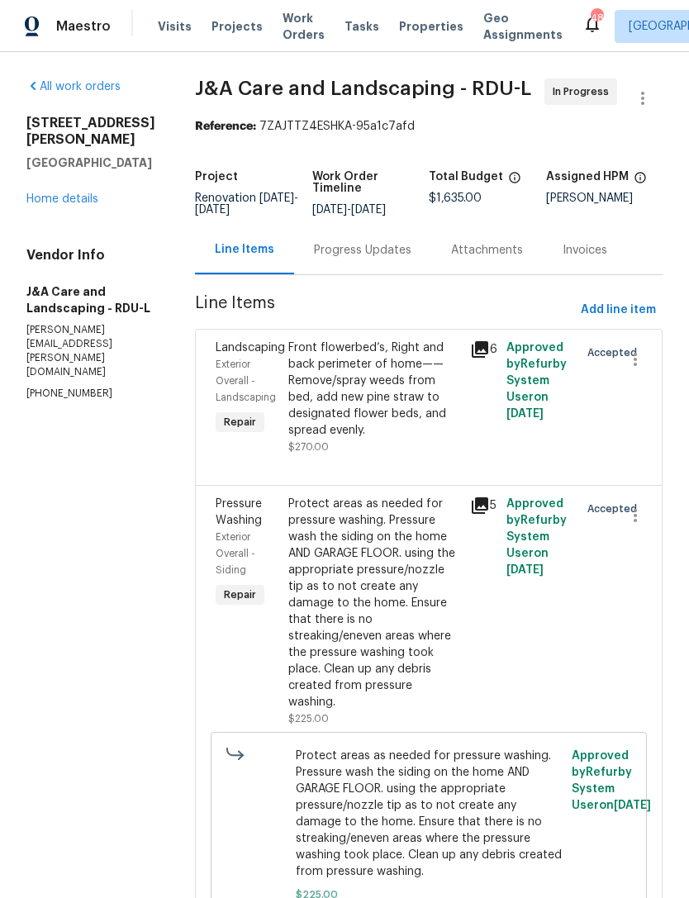
click at [390, 258] on div "Progress Updates" at bounding box center [362, 250] width 97 height 17
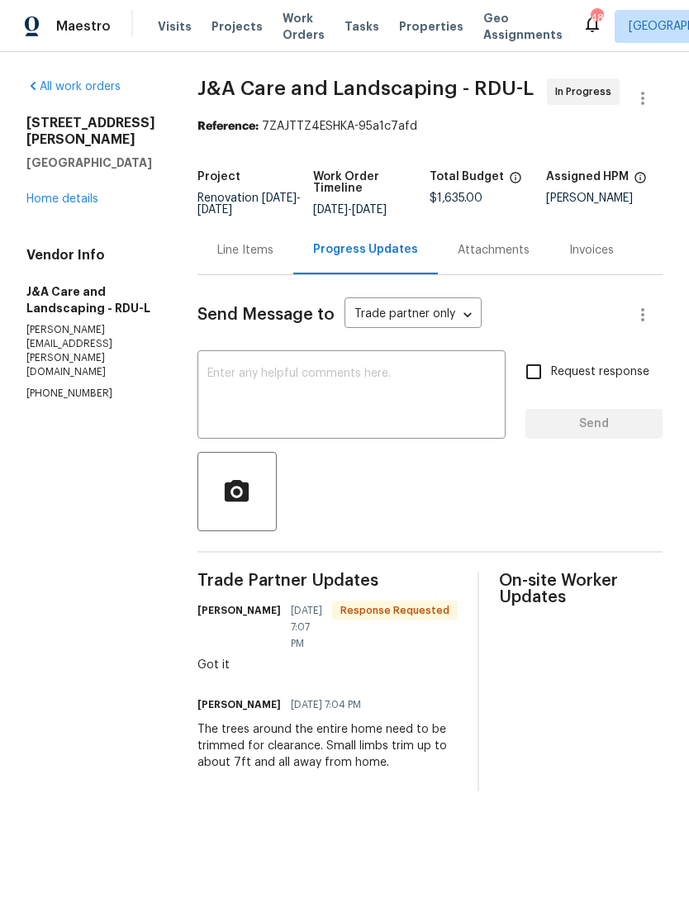
click at [70, 193] on link "Home details" at bounding box center [62, 199] width 72 height 12
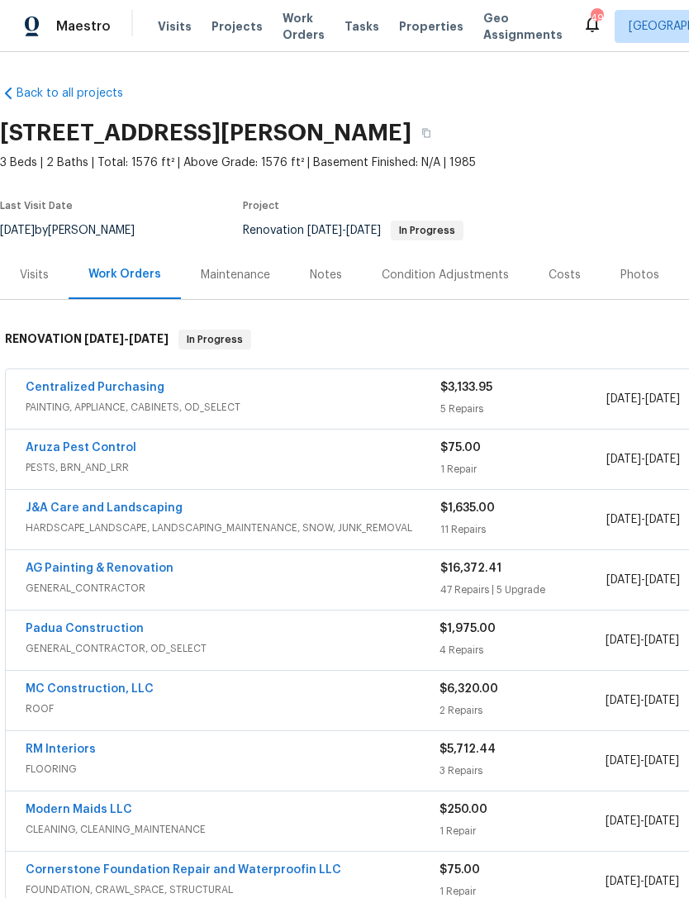
click at [561, 272] on div "Costs" at bounding box center [564, 275] width 32 height 17
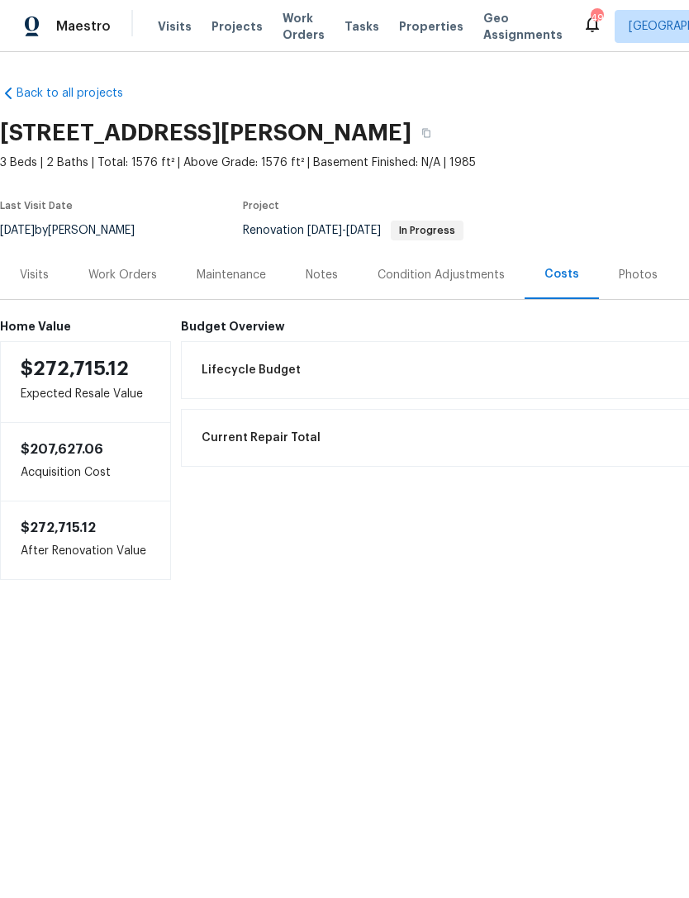
click at [116, 267] on div "Work Orders" at bounding box center [122, 275] width 69 height 17
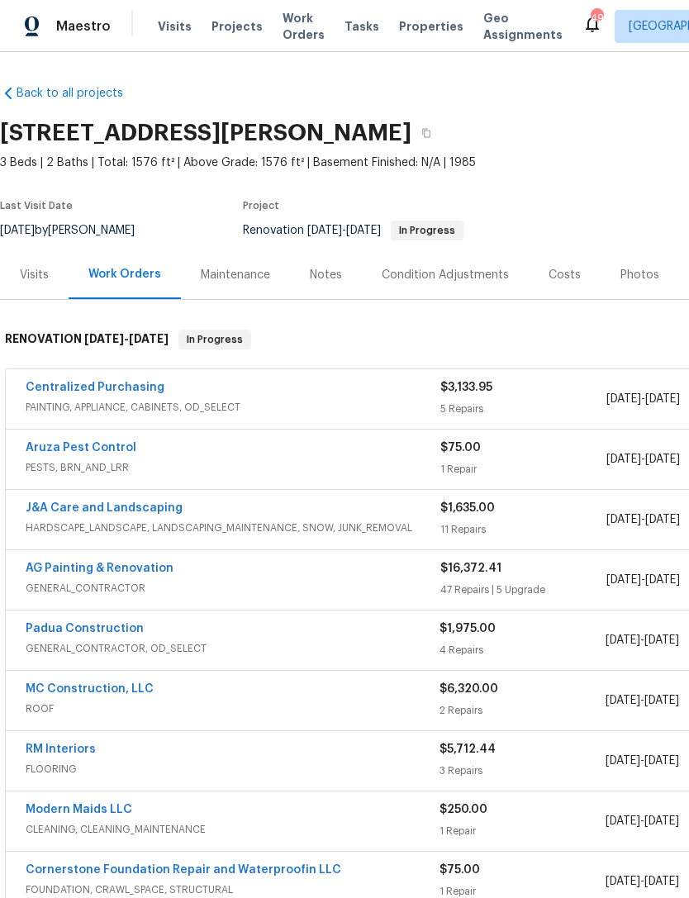
click at [552, 281] on div "Costs" at bounding box center [564, 275] width 32 height 17
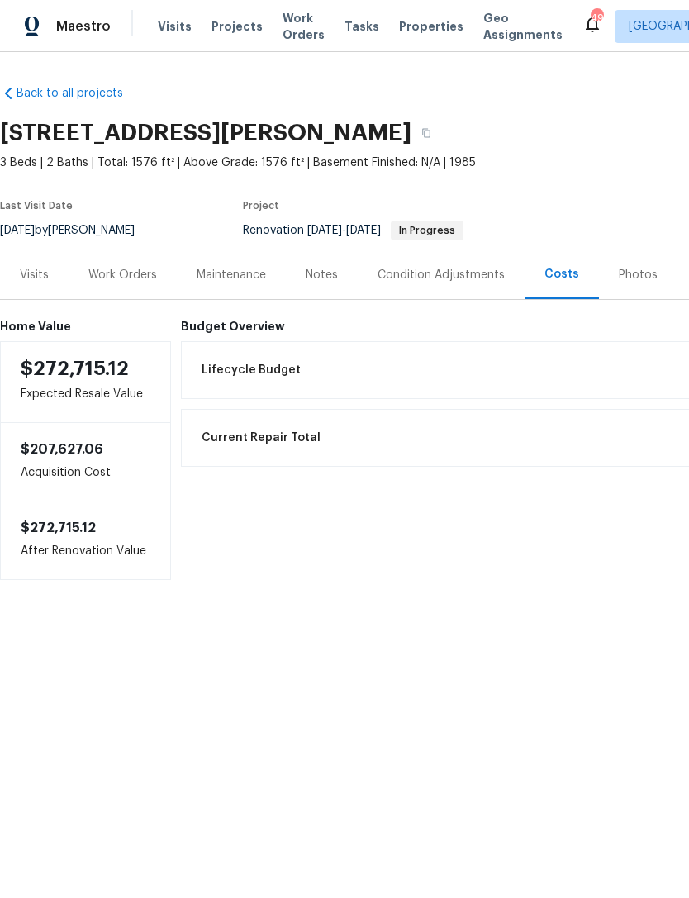
click at [111, 271] on div "Work Orders" at bounding box center [122, 275] width 69 height 17
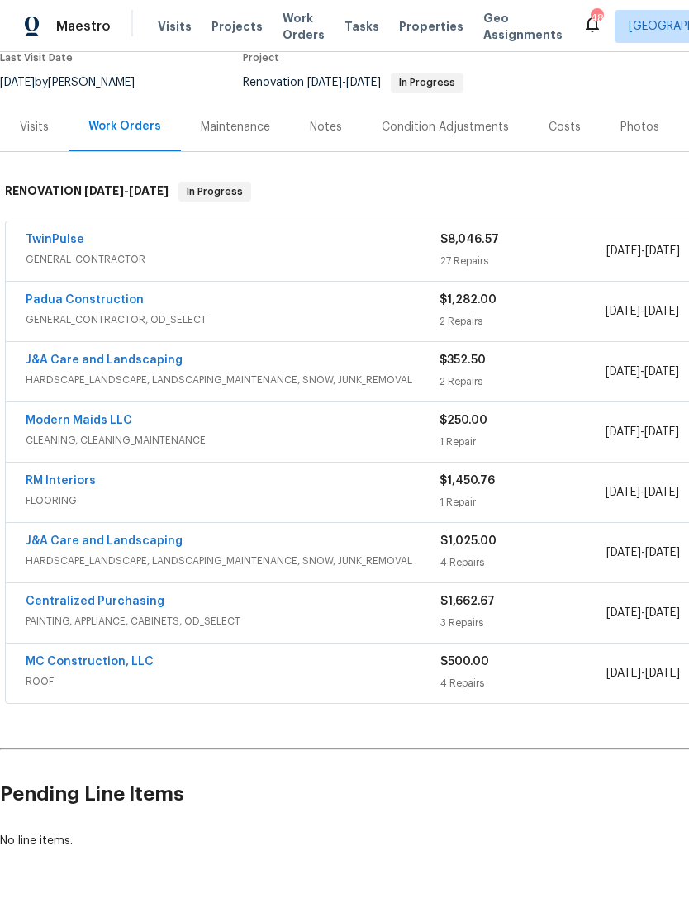
scroll to position [149, 0]
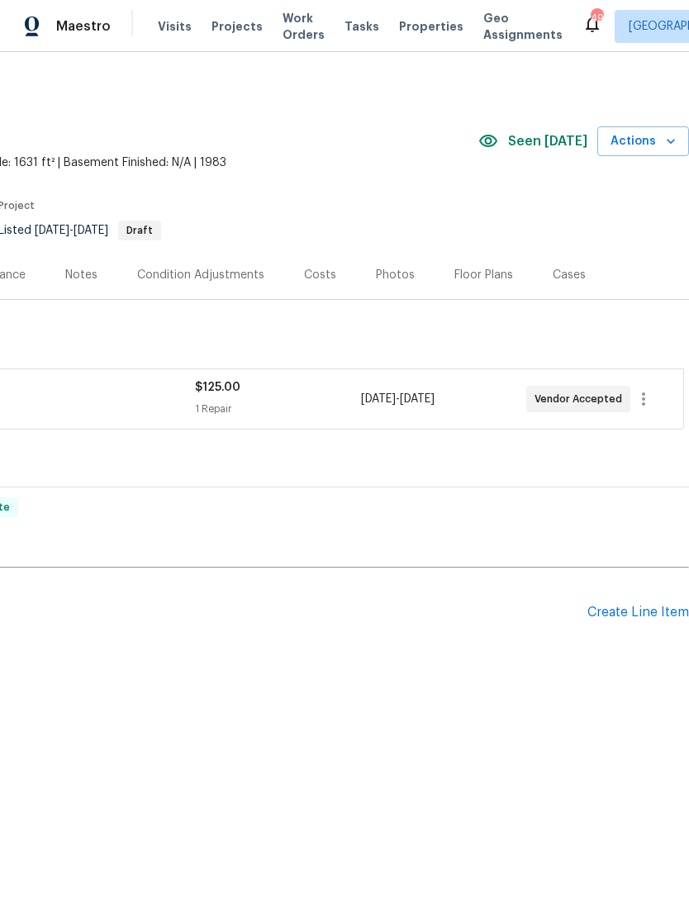
scroll to position [0, 244]
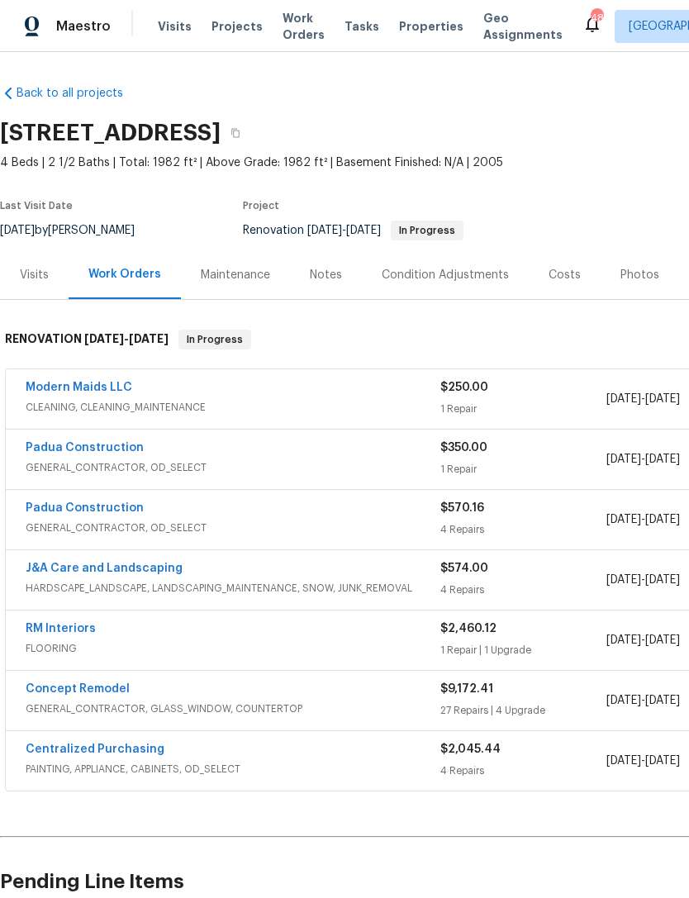
click at [563, 277] on div "Costs" at bounding box center [564, 275] width 32 height 17
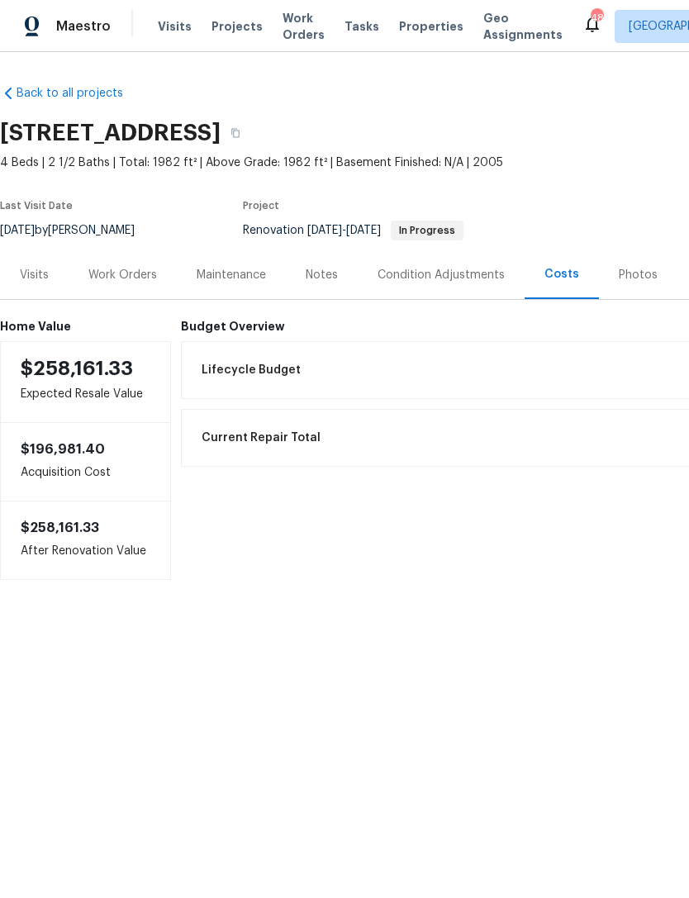
click at [107, 280] on div "Work Orders" at bounding box center [122, 275] width 69 height 17
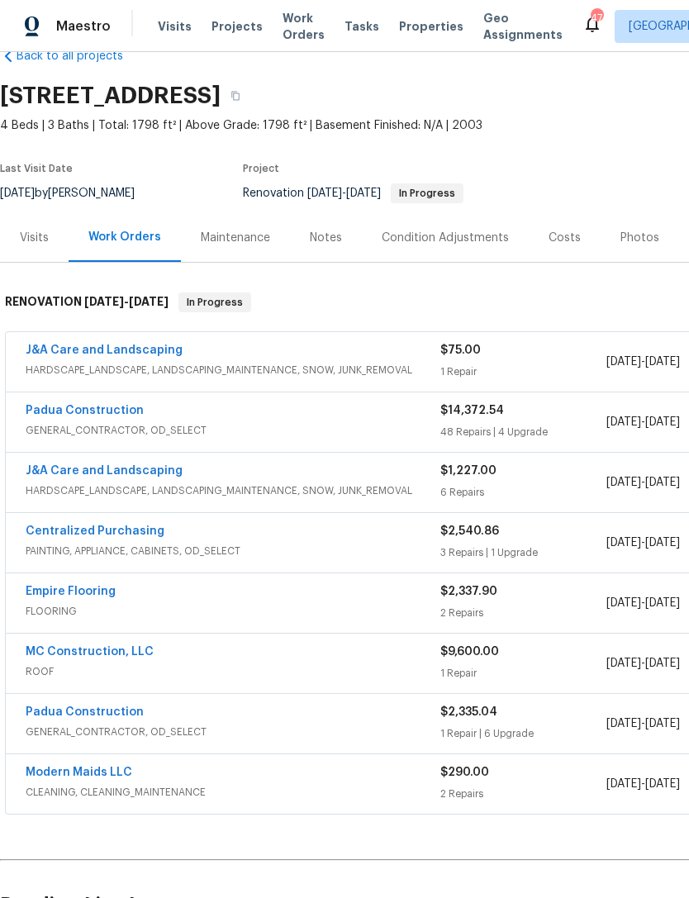
scroll to position [39, 0]
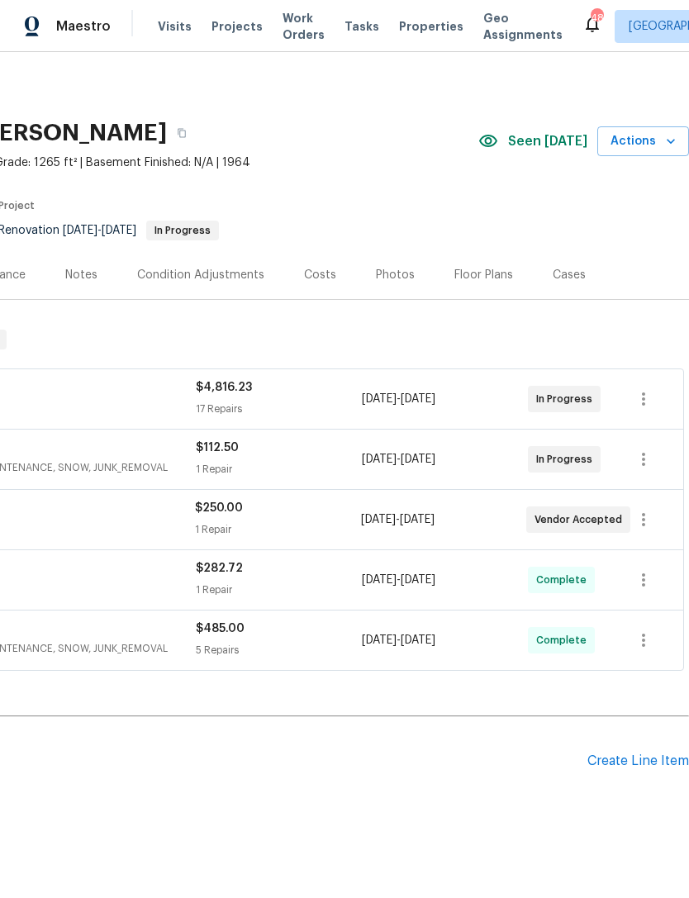
scroll to position [0, 244]
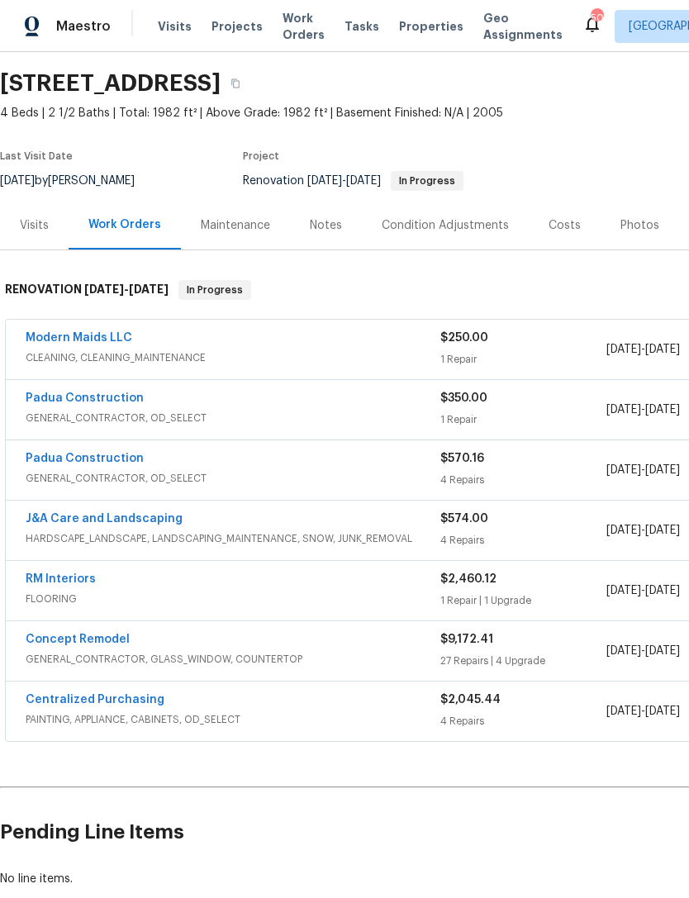
scroll to position [50, 0]
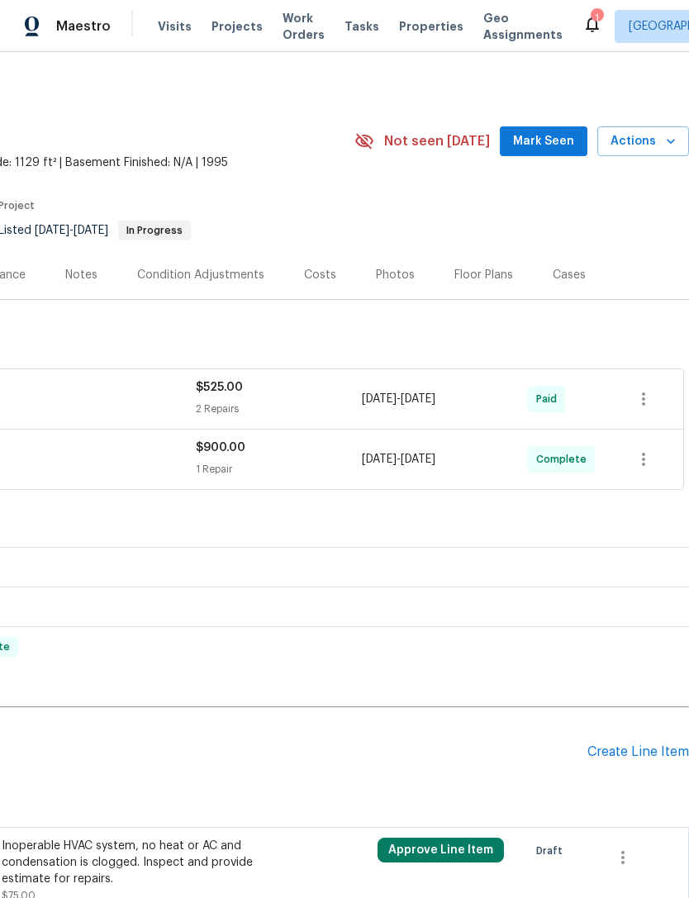
scroll to position [0, 244]
click at [272, 394] on div "$525.00" at bounding box center [279, 387] width 166 height 17
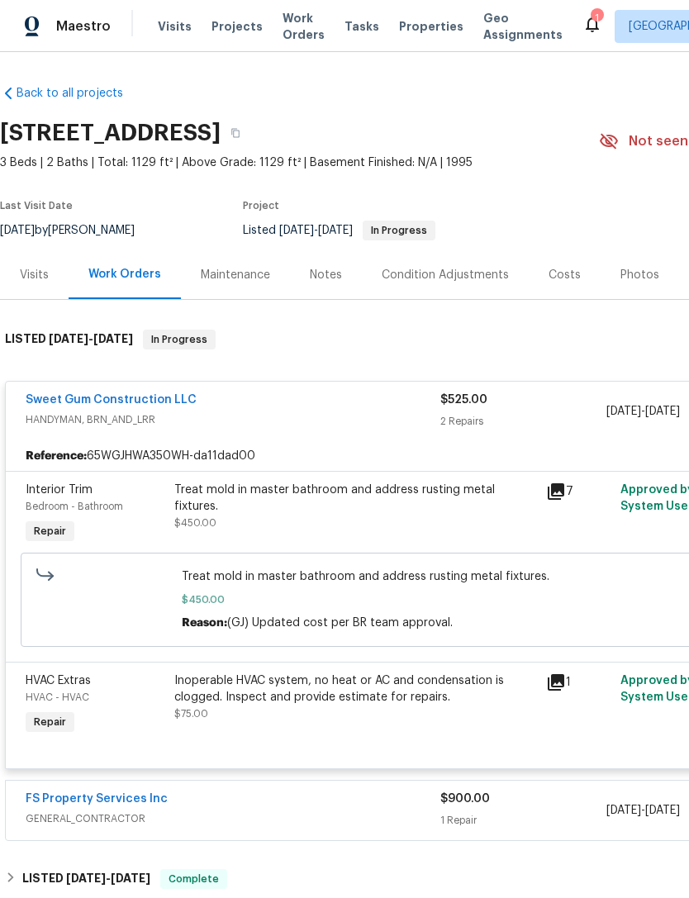
scroll to position [0, 0]
click at [302, 424] on span "HANDYMAN, BRN_AND_LRR" at bounding box center [233, 419] width 414 height 17
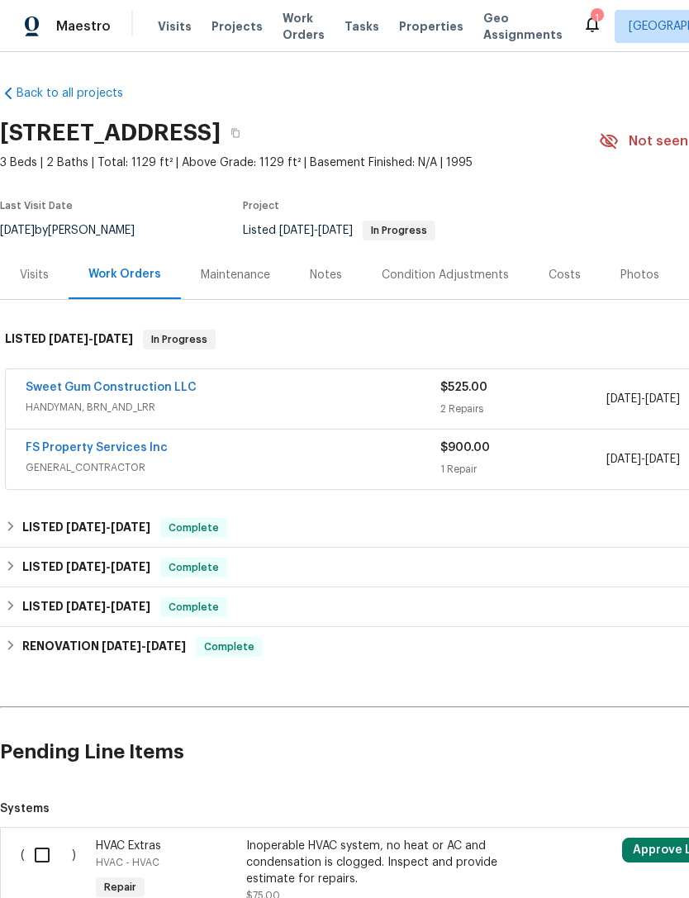
click at [258, 459] on span "GENERAL_CONTRACTOR" at bounding box center [233, 467] width 414 height 17
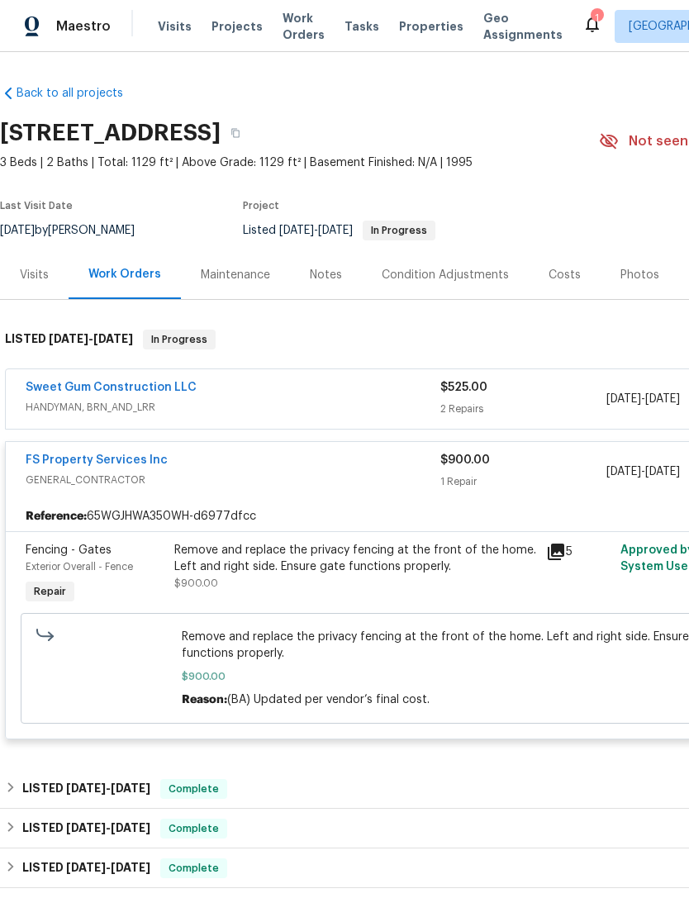
click at [257, 464] on div "FS Property Services Inc" at bounding box center [233, 462] width 414 height 20
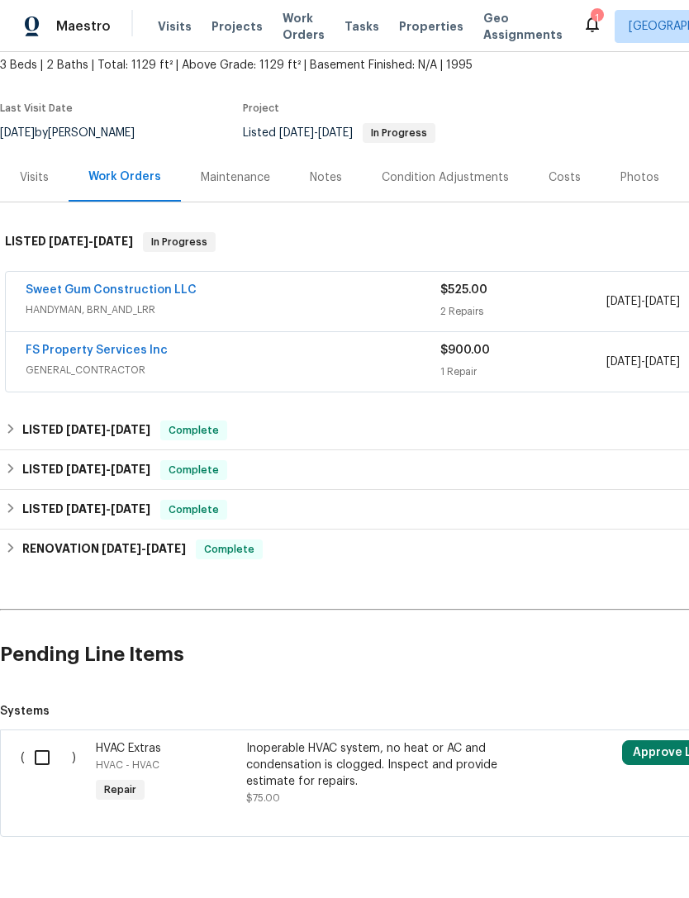
scroll to position [96, 0]
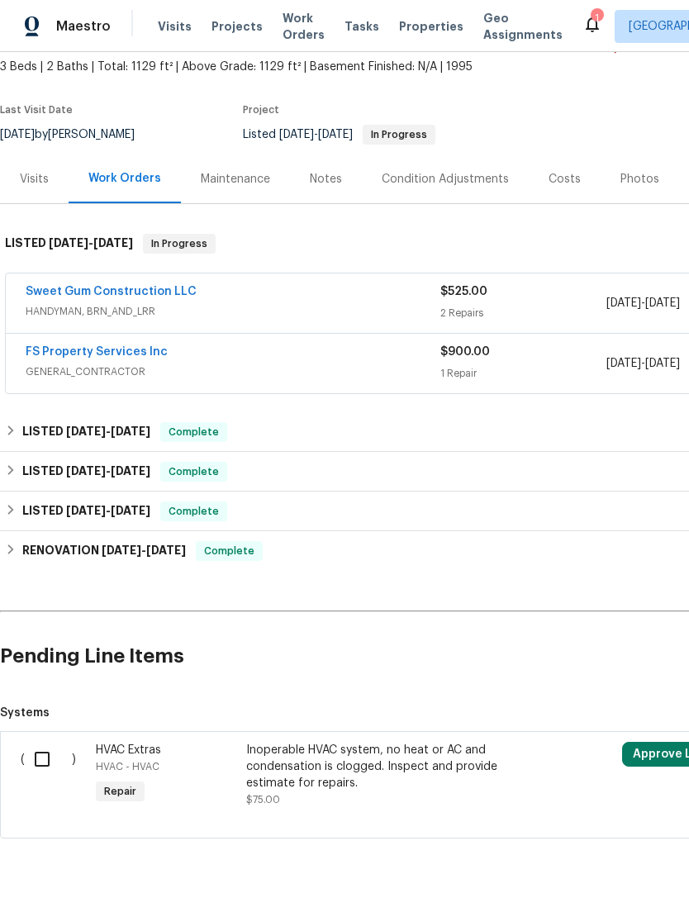
click at [40, 180] on div "Visits" at bounding box center [34, 179] width 29 height 17
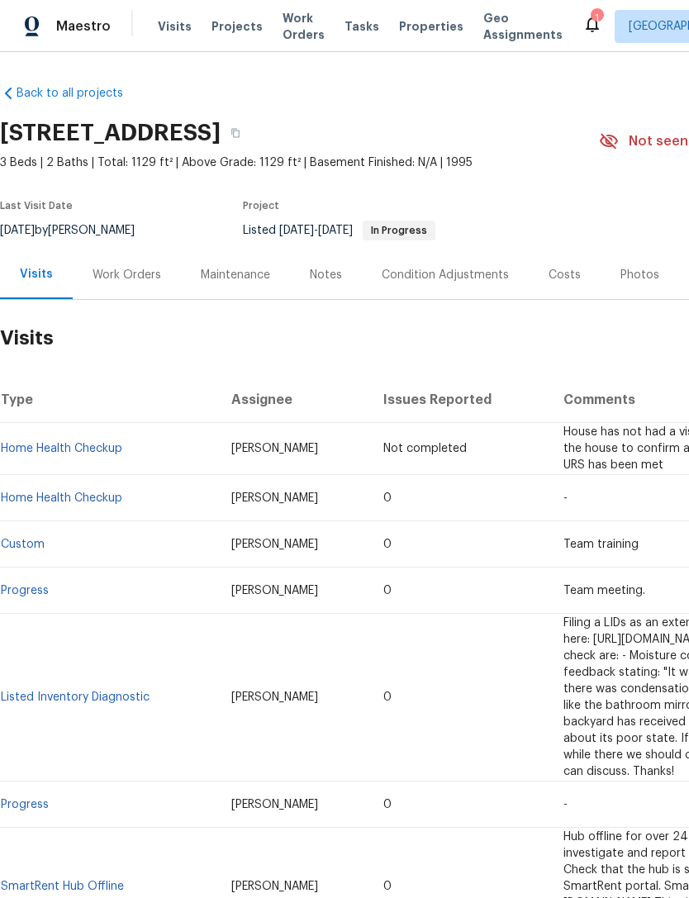
click at [127, 282] on div "Work Orders" at bounding box center [126, 275] width 69 height 17
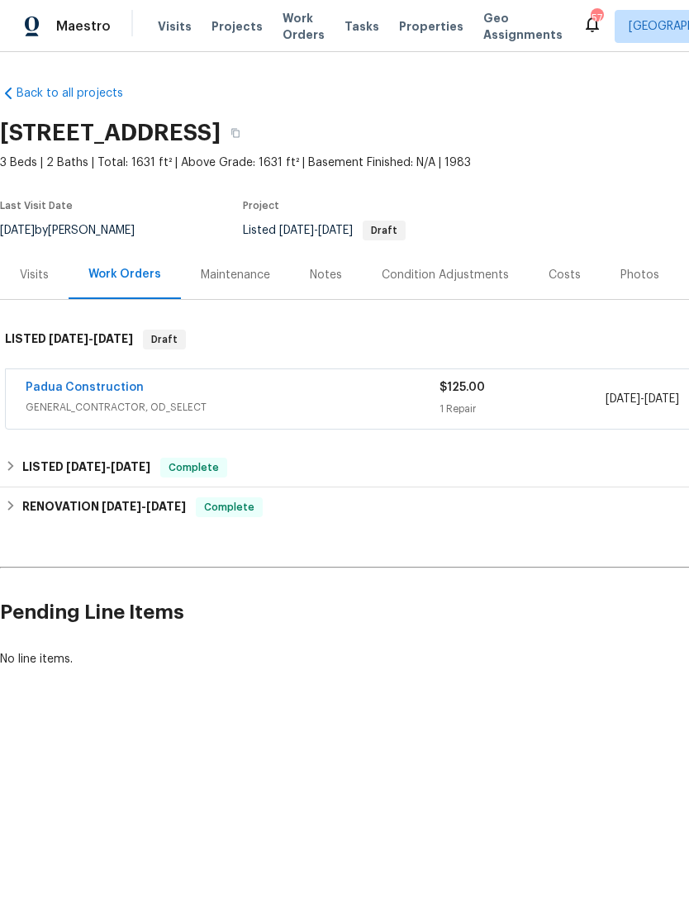
click at [103, 391] on link "Padua Construction" at bounding box center [85, 387] width 118 height 12
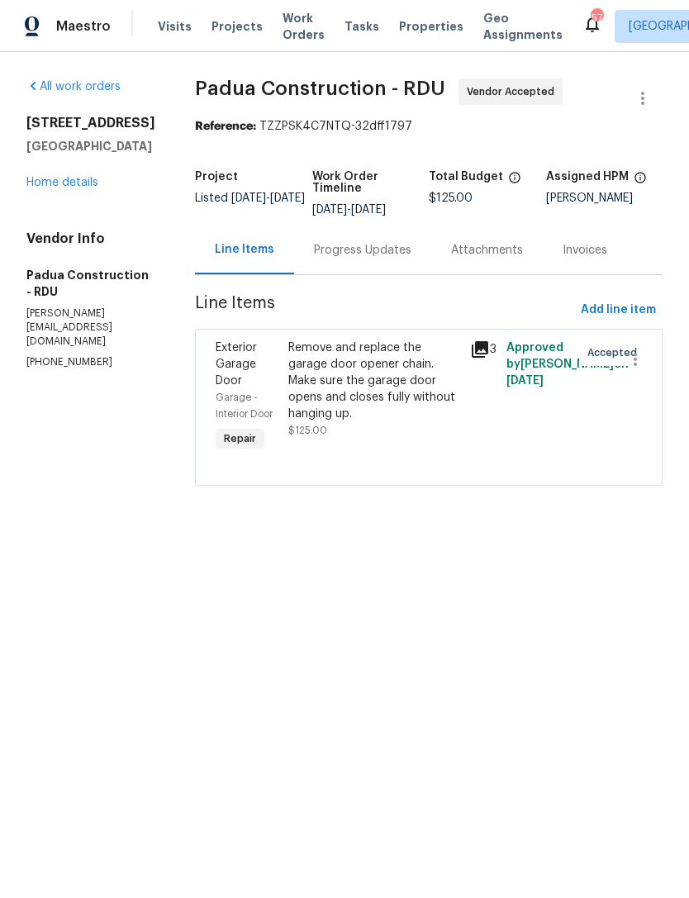
click at [358, 260] on div "Progress Updates" at bounding box center [362, 249] width 137 height 49
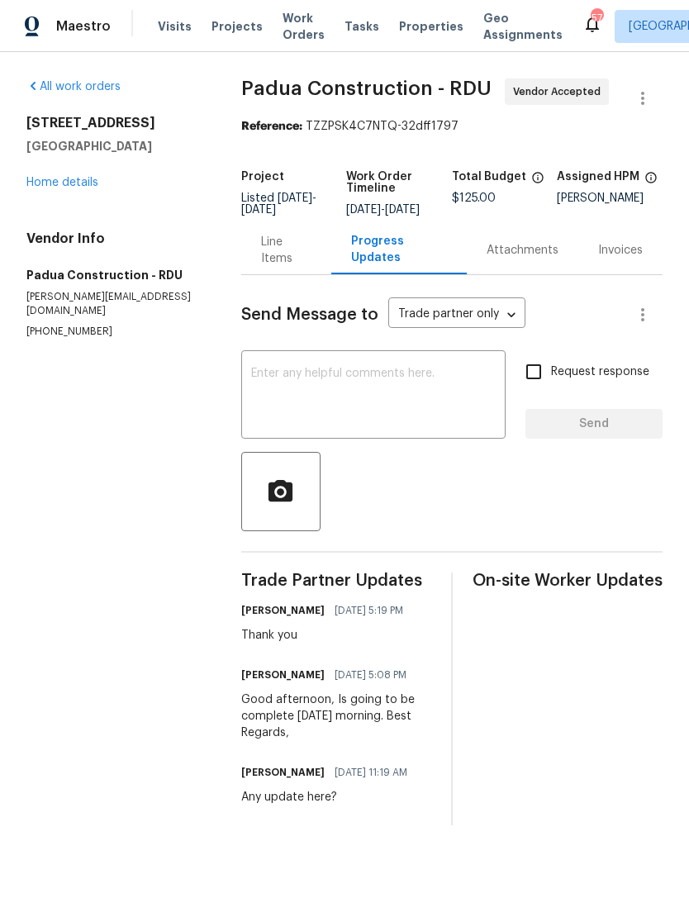
click at [69, 182] on link "Home details" at bounding box center [62, 183] width 72 height 12
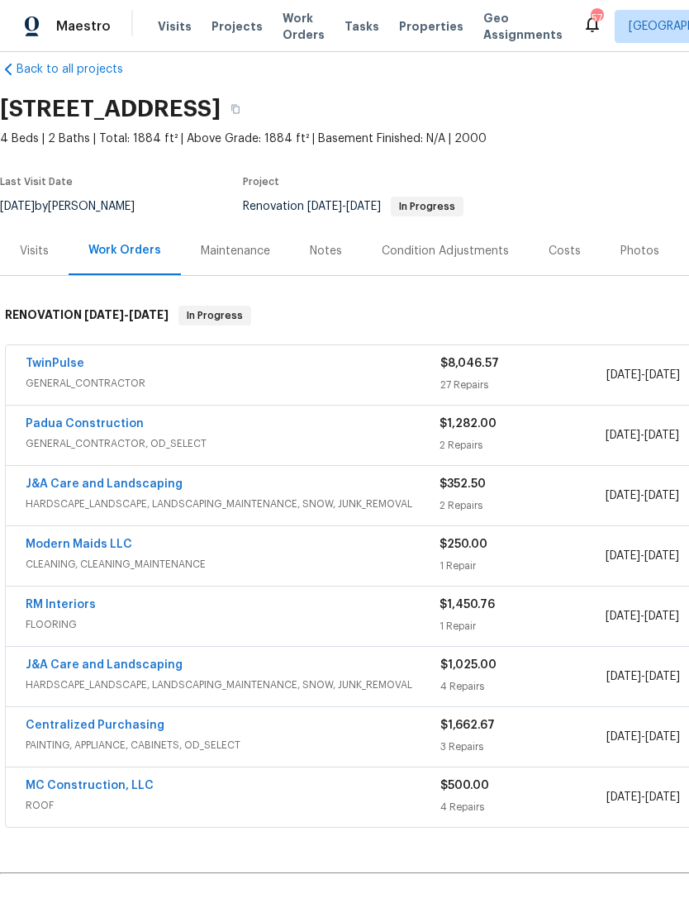
scroll to position [24, 0]
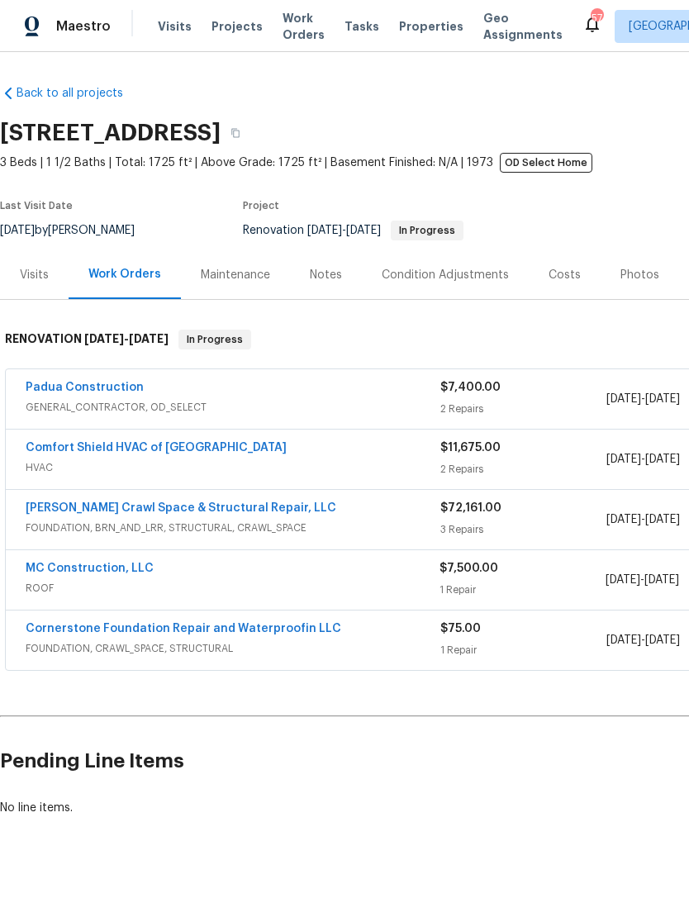
click at [132, 447] on link "Comfort Shield HVAC of [GEOGRAPHIC_DATA]" at bounding box center [156, 448] width 261 height 12
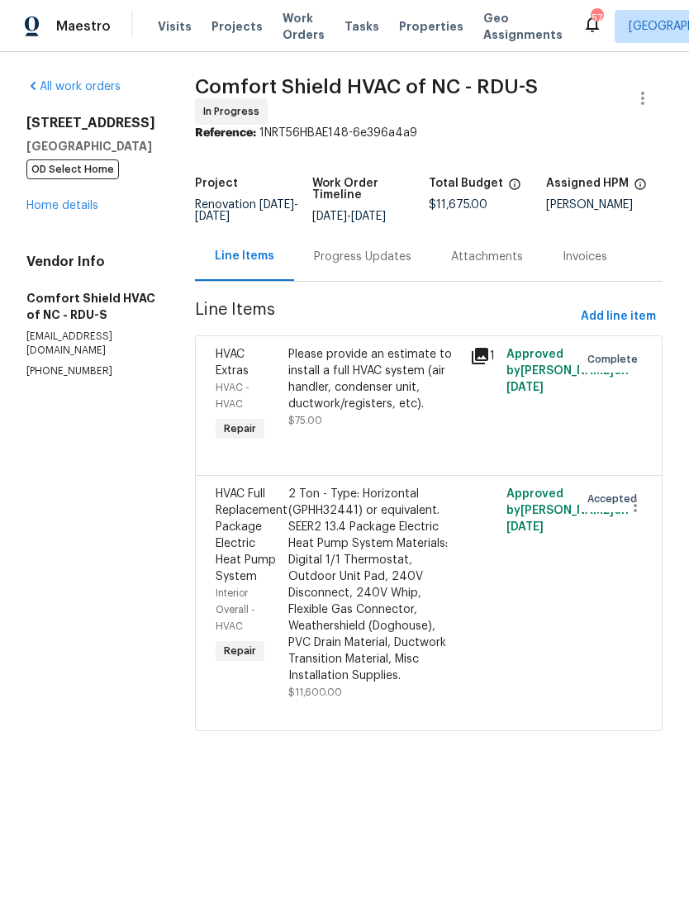
click at [381, 265] on div "Progress Updates" at bounding box center [362, 257] width 97 height 17
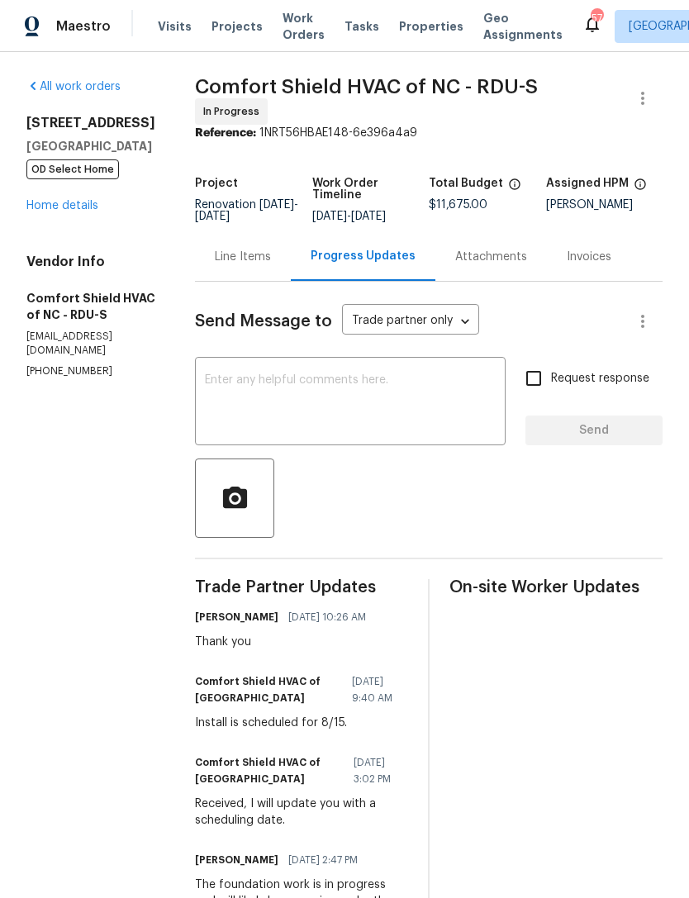
click at [84, 200] on link "Home details" at bounding box center [62, 206] width 72 height 12
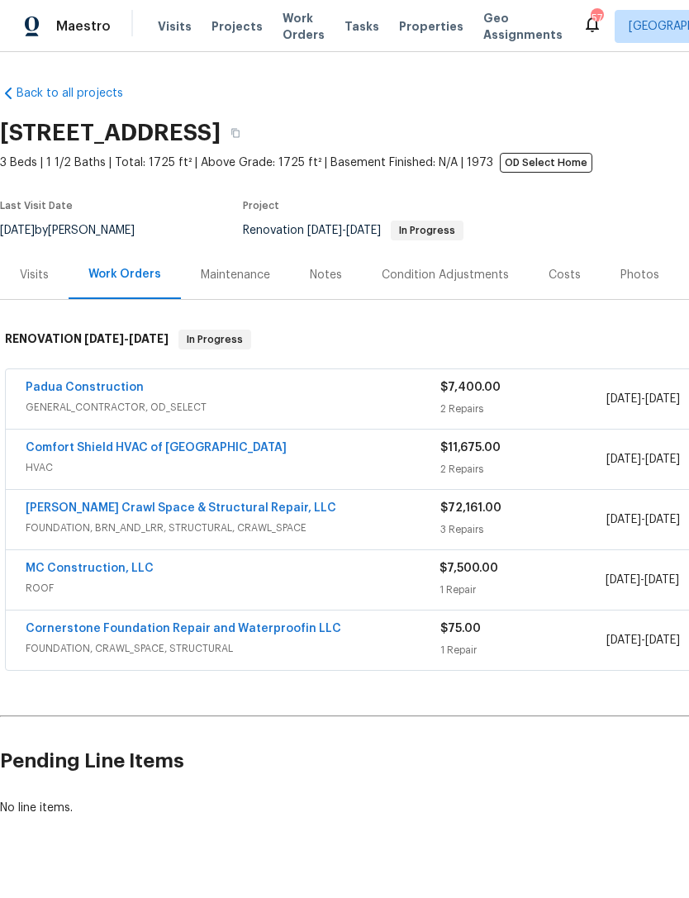
click at [555, 287] on div "Costs" at bounding box center [564, 274] width 72 height 49
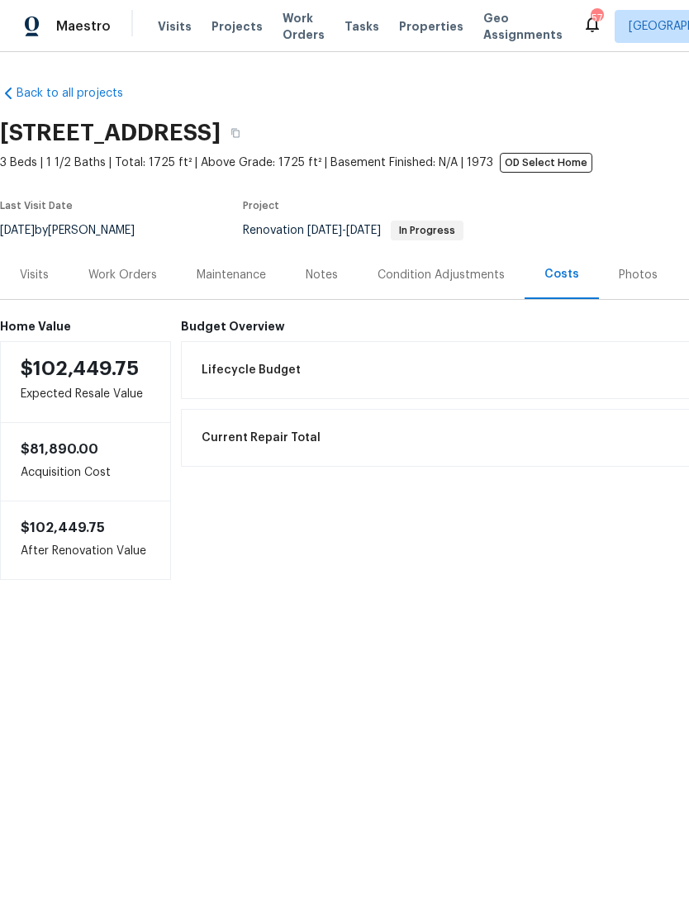
click at [132, 281] on div "Work Orders" at bounding box center [122, 275] width 69 height 17
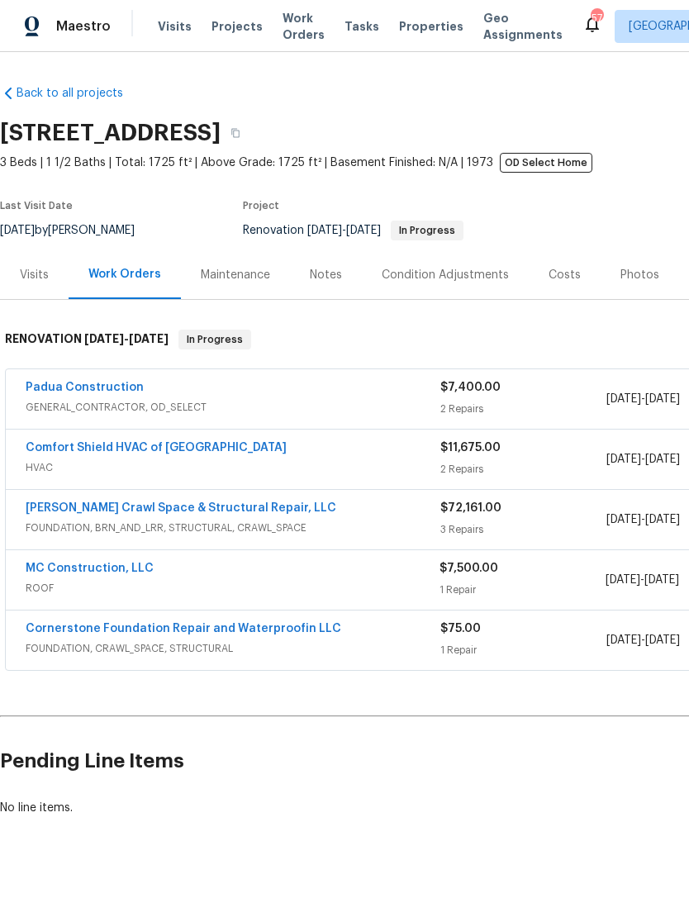
click at [554, 278] on div "Costs" at bounding box center [564, 275] width 32 height 17
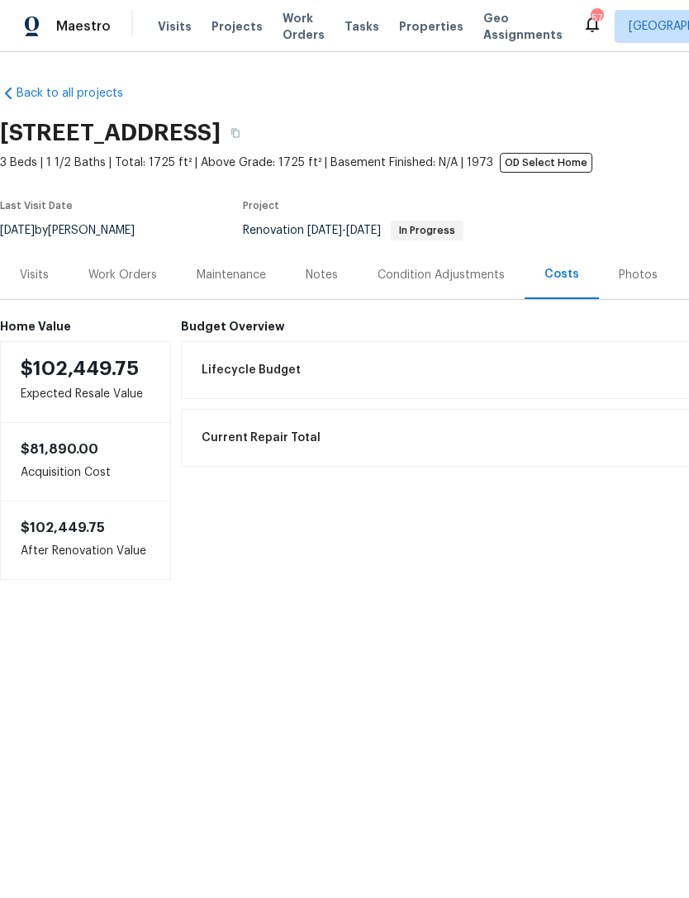
click at [126, 276] on div "Work Orders" at bounding box center [122, 275] width 69 height 17
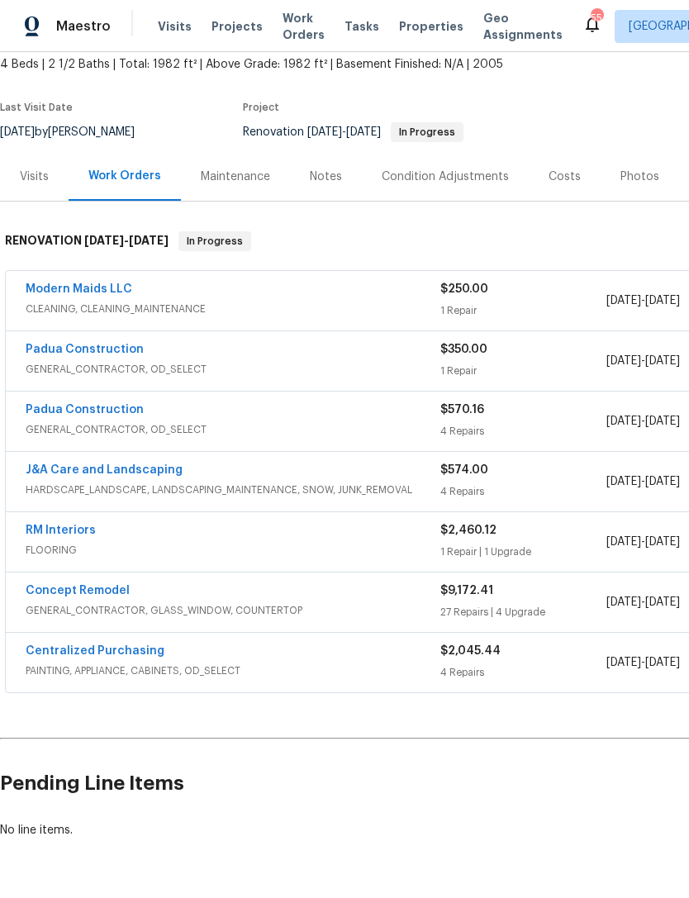
scroll to position [97, 0]
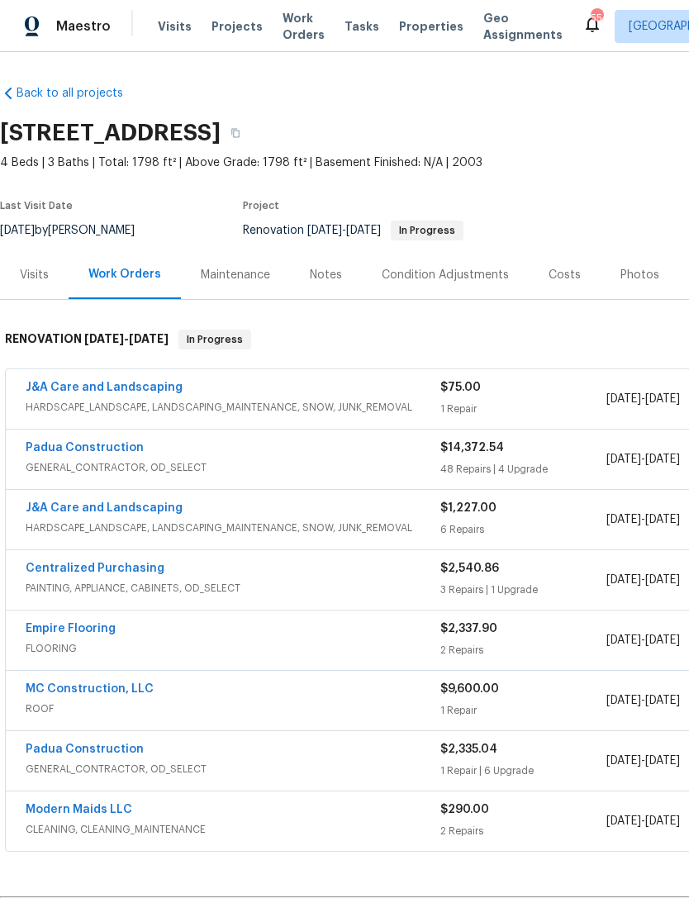
click at [556, 276] on div "Costs" at bounding box center [564, 275] width 32 height 17
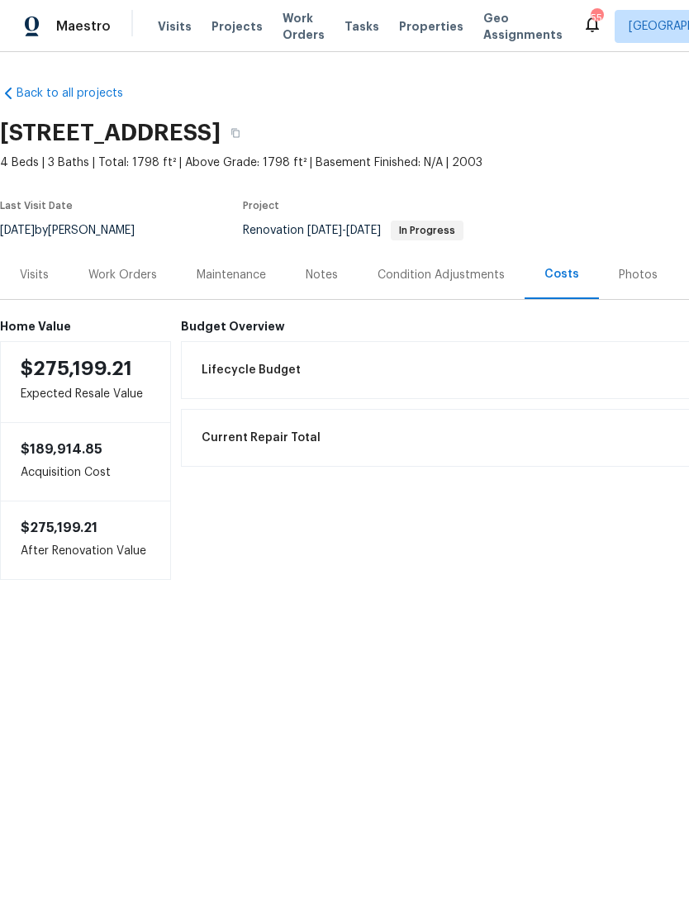
click at [113, 282] on div "Work Orders" at bounding box center [122, 275] width 69 height 17
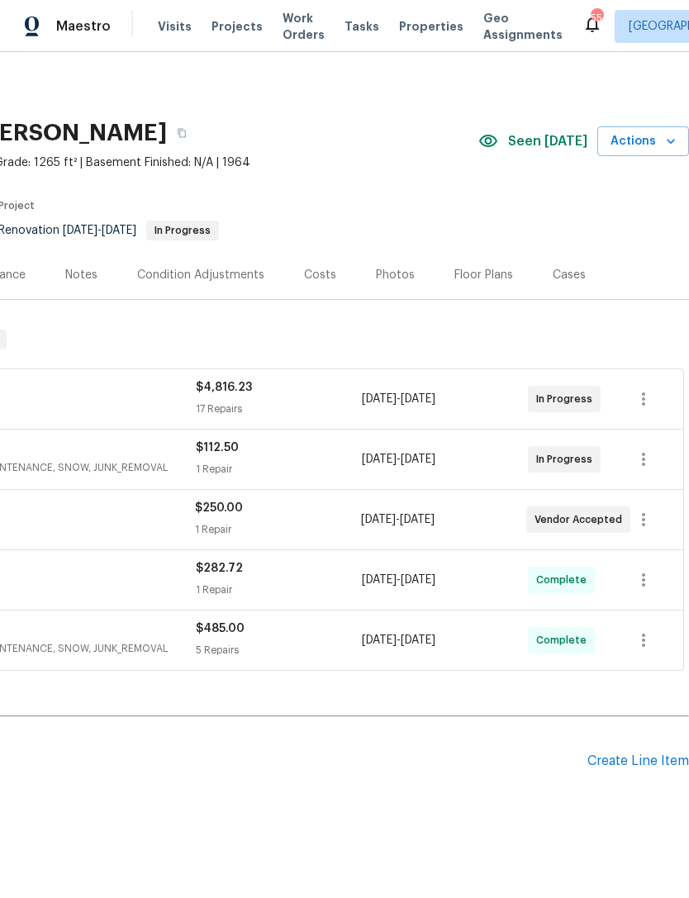
scroll to position [0, 244]
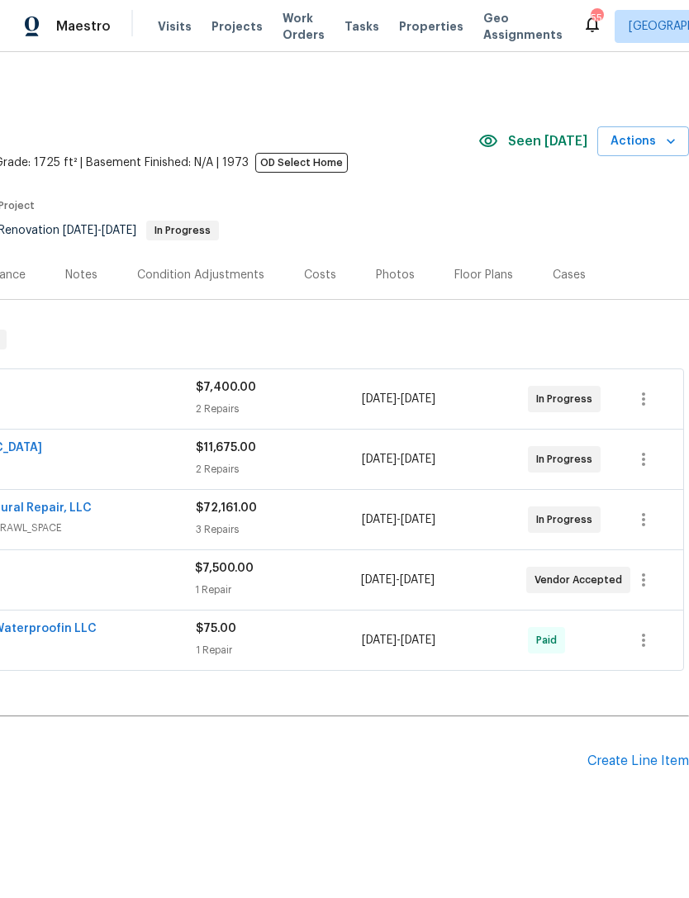
scroll to position [0, 244]
